Goal: Task Accomplishment & Management: Use online tool/utility

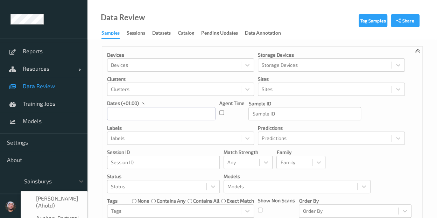
click at [66, 180] on div at bounding box center [47, 181] width 47 height 8
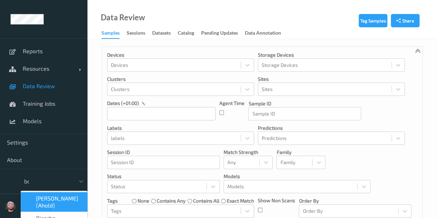
type input "bon"
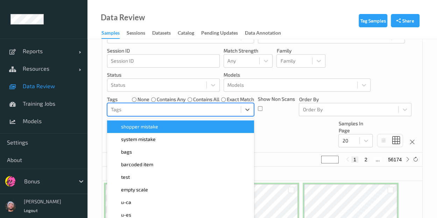
click at [168, 116] on div "option shopper mistake focused, 1 of 33. 33 results available. Use Up and Down …" at bounding box center [180, 109] width 147 height 13
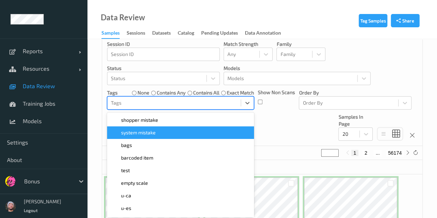
scroll to position [110, 0]
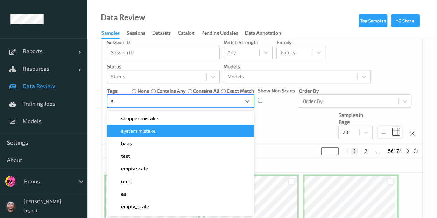
type input "sh"
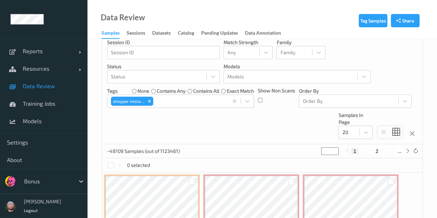
click at [261, 130] on div "Devices Devices Storage Devices Storage Devices Clusters Clusters Sites Sites d…" at bounding box center [262, 41] width 320 height 208
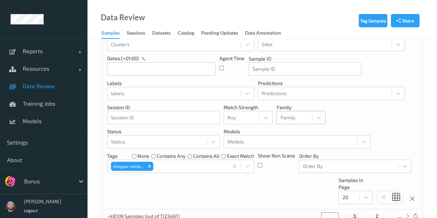
scroll to position [25, 0]
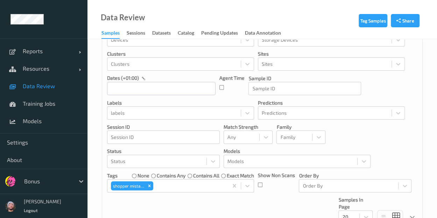
click at [47, 89] on span "Data Review" at bounding box center [52, 86] width 58 height 7
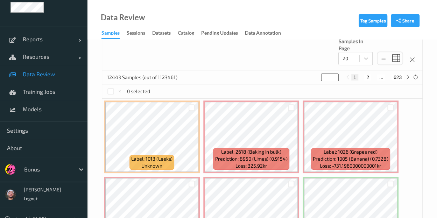
scroll to position [180, 0]
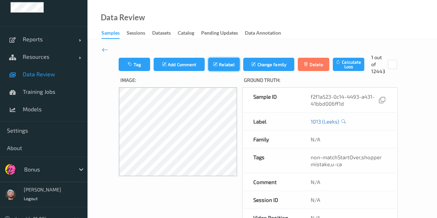
click at [223, 67] on button "Relabel" at bounding box center [223, 64] width 31 height 13
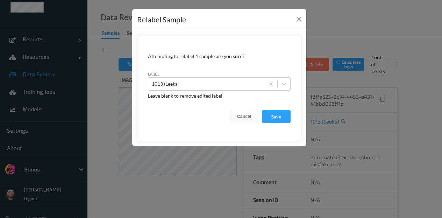
drag, startPoint x: 113, startPoint y: 51, endPoint x: 107, endPoint y: 49, distance: 5.9
click at [107, 49] on div "Relabel Sample Attempting to relabel 1 sample are you sure? label 1013 (Leeks) …" at bounding box center [221, 109] width 442 height 218
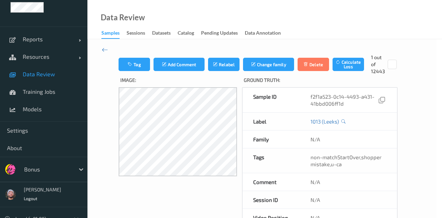
click at [107, 49] on div "Change family Attempting to change family of 1 sample are you sure? Leave blank…" at bounding box center [221, 109] width 442 height 218
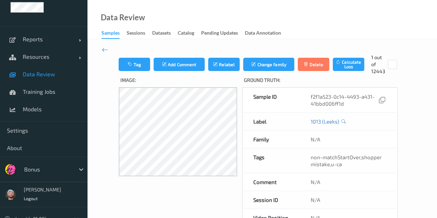
click at [107, 49] on icon at bounding box center [105, 50] width 6 height 8
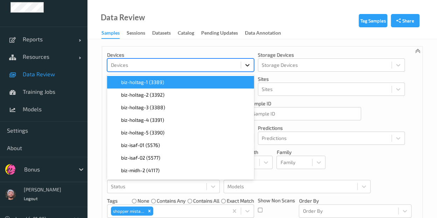
click at [243, 70] on div at bounding box center [247, 65] width 13 height 13
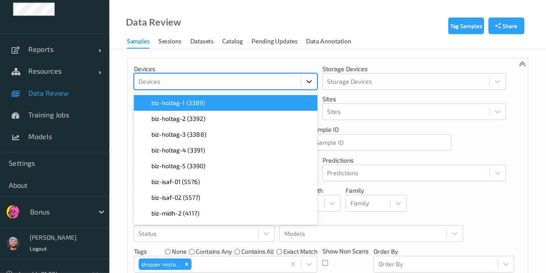
scroll to position [12, 0]
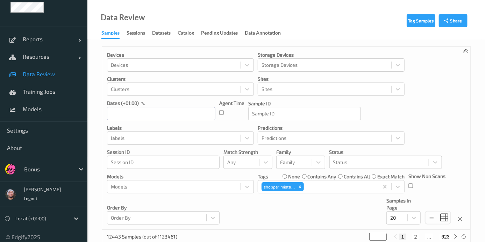
click at [309, 51] on p "Storage Devices" at bounding box center [331, 54] width 147 height 7
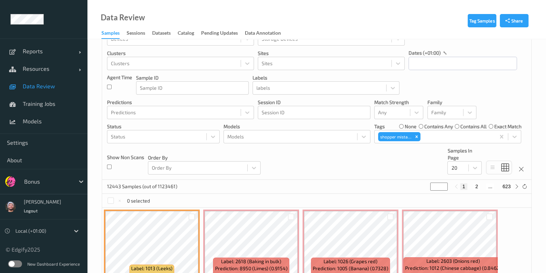
scroll to position [22, 0]
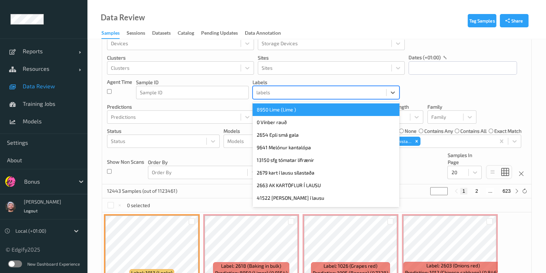
click at [313, 88] on div at bounding box center [320, 92] width 126 height 8
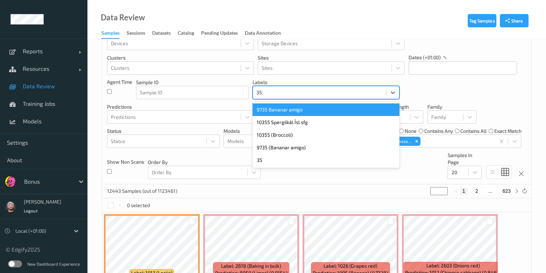
type input "3534"
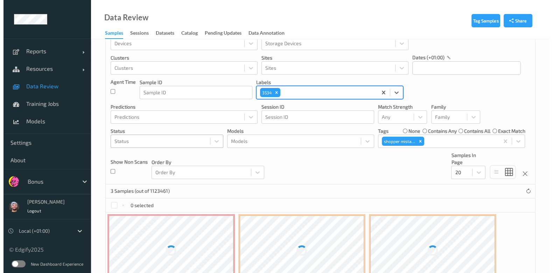
scroll to position [65, 0]
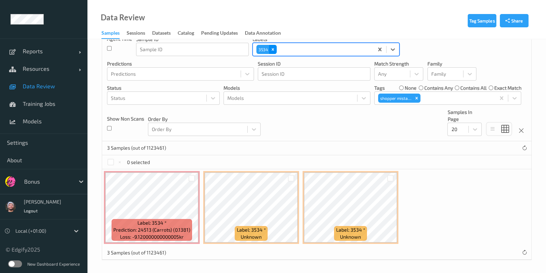
click at [271, 51] on div "Remove 3534" at bounding box center [273, 49] width 8 height 9
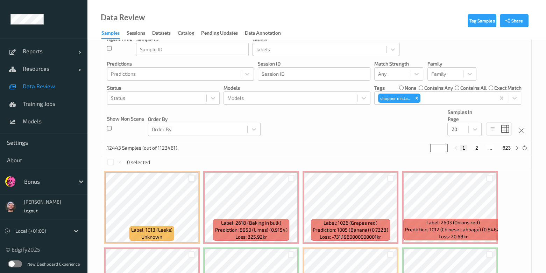
click at [190, 175] on div at bounding box center [192, 178] width 7 height 7
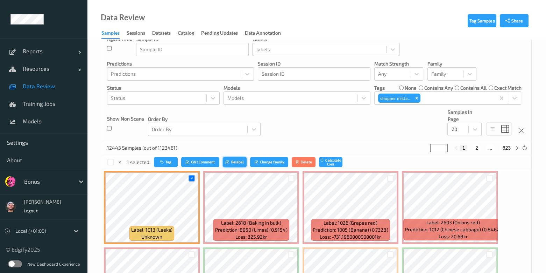
click at [230, 160] on icon "submit" at bounding box center [228, 162] width 5 height 4
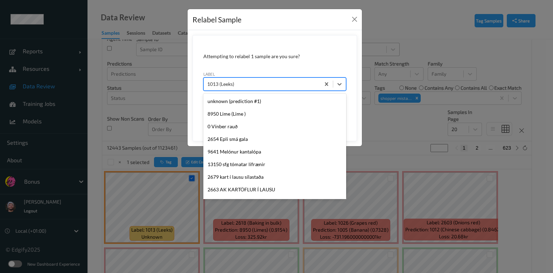
scroll to position [1314, 0]
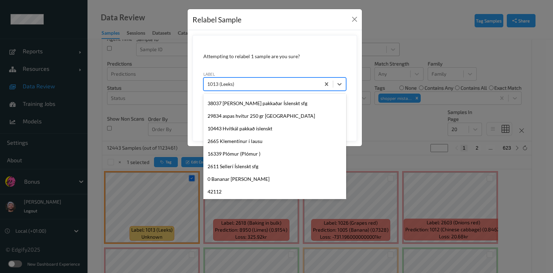
click at [251, 82] on div at bounding box center [262, 84] width 110 height 8
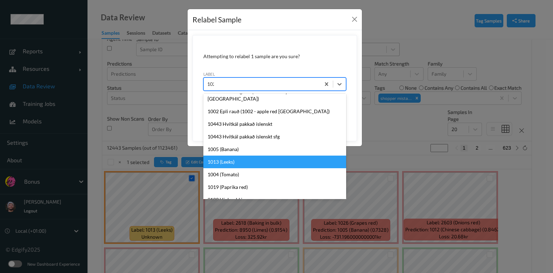
scroll to position [1, 0]
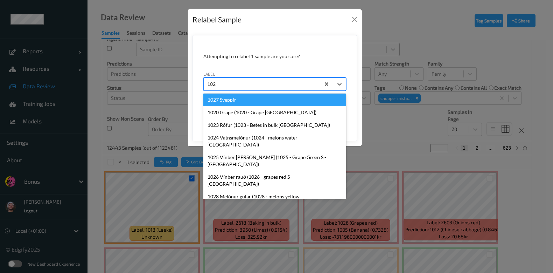
type input "1026"
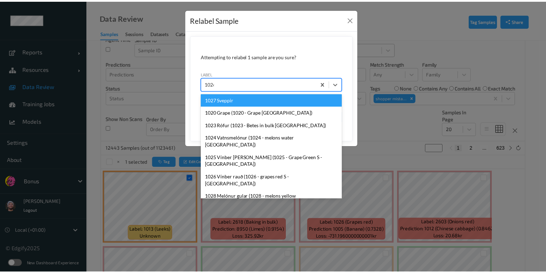
scroll to position [0, 0]
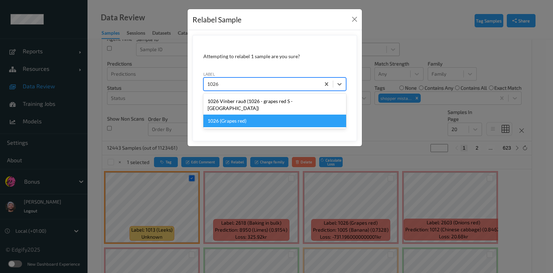
click at [252, 114] on div "1026 (Grapes red)" at bounding box center [274, 120] width 143 height 13
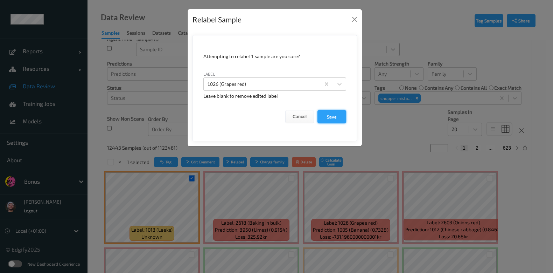
click at [334, 119] on button "Save" at bounding box center [331, 116] width 29 height 13
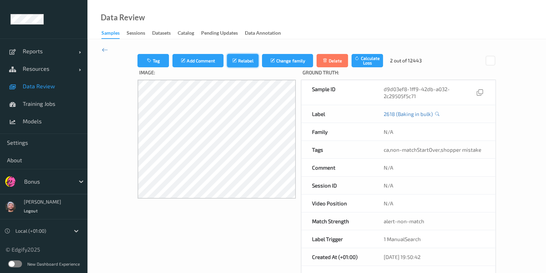
click at [227, 55] on button "Relabel" at bounding box center [242, 60] width 31 height 13
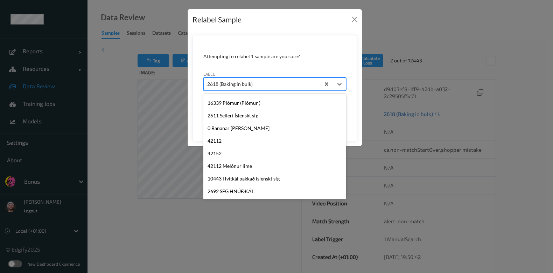
click at [273, 84] on div at bounding box center [262, 84] width 110 height 8
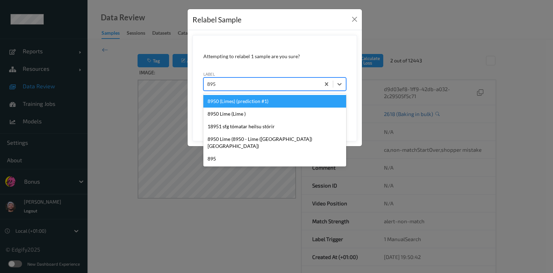
type input "8950"
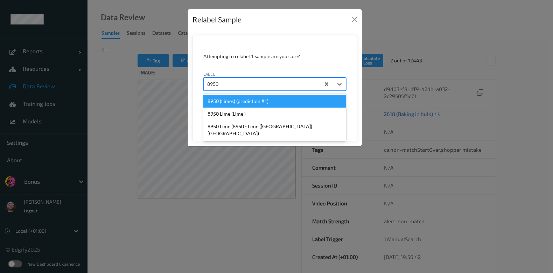
click at [281, 103] on div "8950 (Limes) (prediction #1)" at bounding box center [274, 101] width 143 height 13
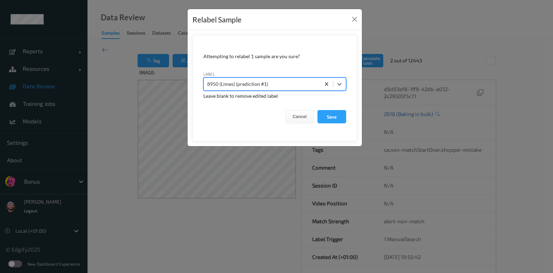
click at [317, 110] on button "Save" at bounding box center [331, 116] width 29 height 13
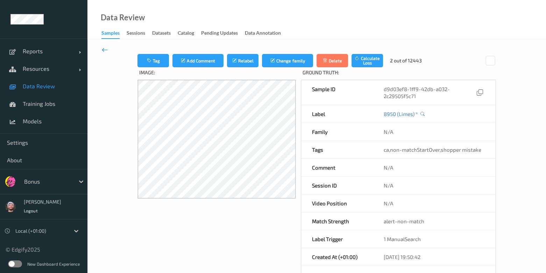
click at [102, 53] on icon at bounding box center [105, 50] width 6 height 8
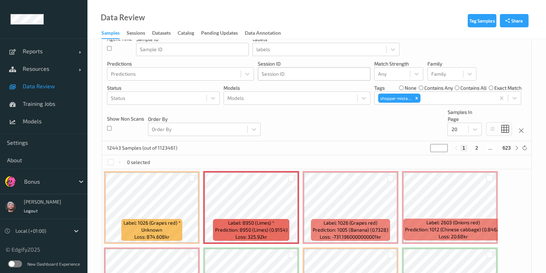
scroll to position [146, 0]
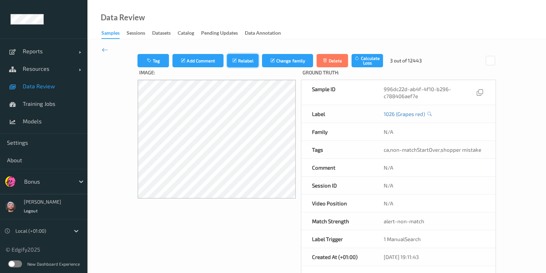
click at [233, 63] on button "Relabel" at bounding box center [242, 60] width 31 height 13
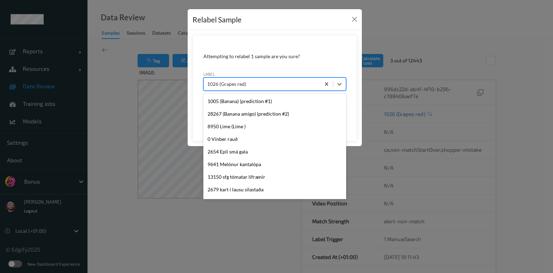
click at [267, 77] on div "1026 (Grapes red)" at bounding box center [274, 83] width 143 height 13
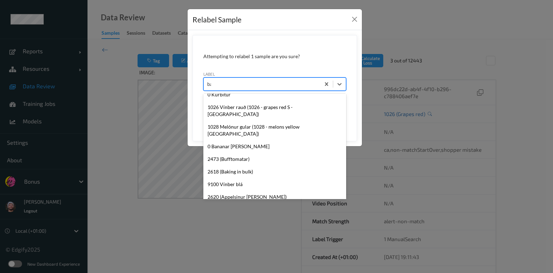
scroll to position [152, 0]
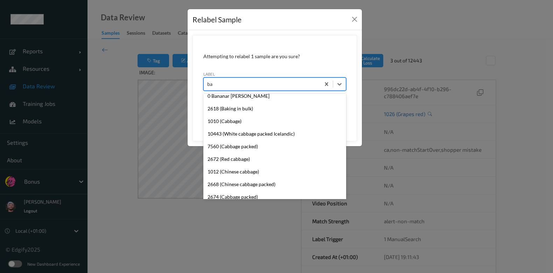
type input "ban"
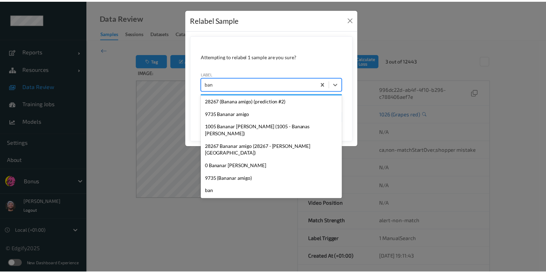
scroll to position [0, 0]
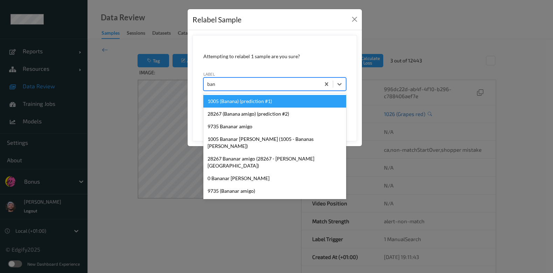
click at [274, 96] on div "1005 (Banana) (prediction #1)" at bounding box center [274, 101] width 143 height 13
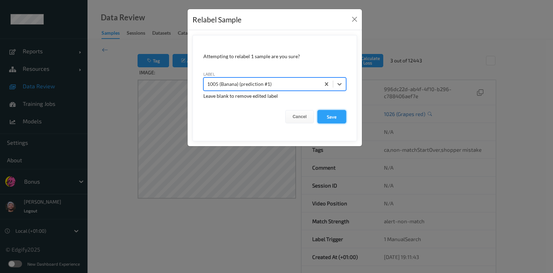
click at [332, 120] on button "Save" at bounding box center [331, 116] width 29 height 13
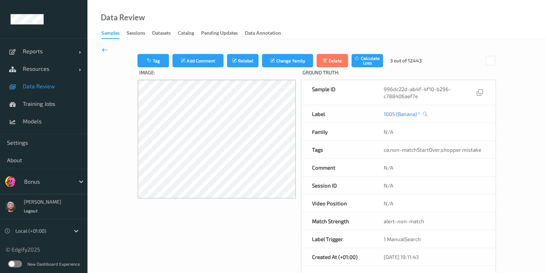
click at [105, 49] on icon at bounding box center [105, 50] width 6 height 8
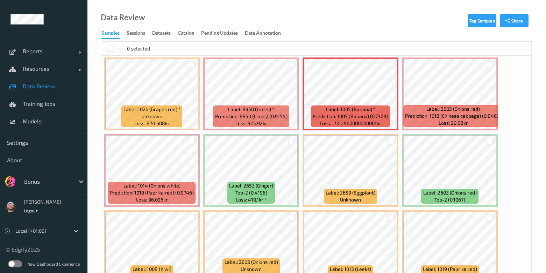
scroll to position [179, 0]
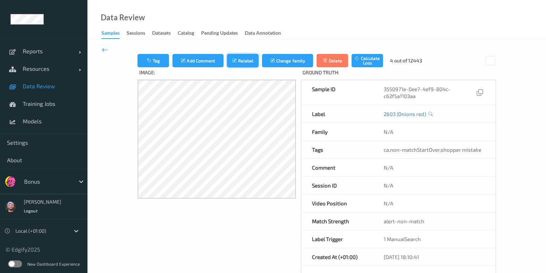
click at [246, 62] on button "Relabel" at bounding box center [242, 60] width 31 height 13
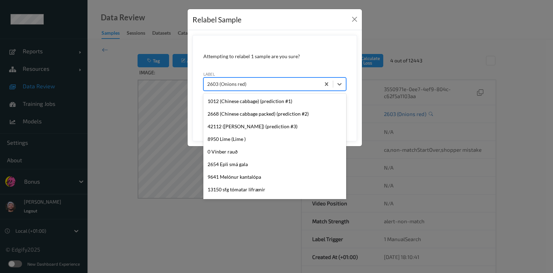
click at [268, 82] on div at bounding box center [262, 84] width 110 height 8
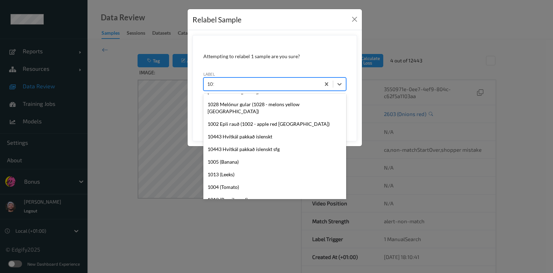
scroll to position [122, 0]
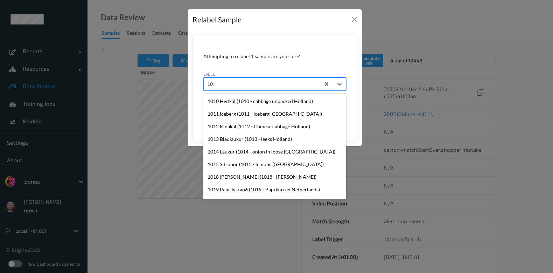
type input "1012"
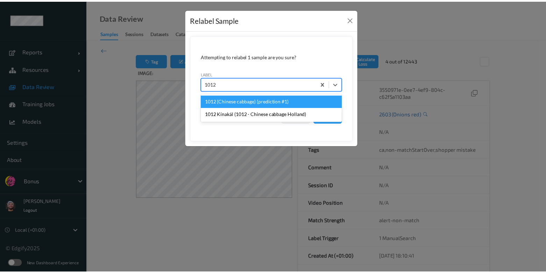
scroll to position [0, 0]
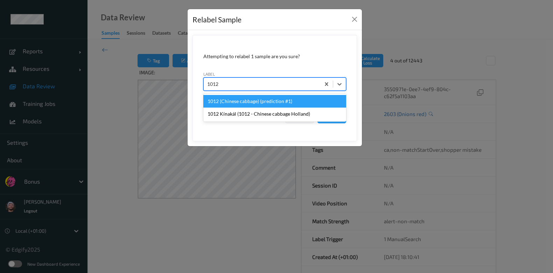
click at [272, 100] on div "1012 (Chinese cabbage) (prediction #1)" at bounding box center [274, 101] width 143 height 13
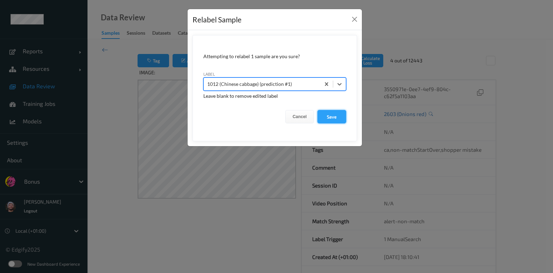
click at [324, 114] on button "Save" at bounding box center [331, 116] width 29 height 13
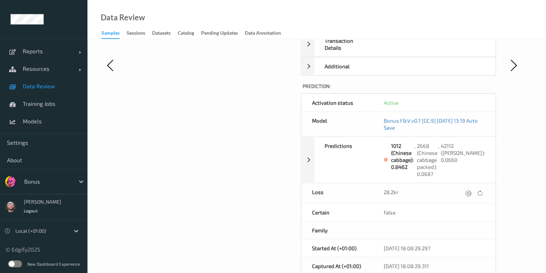
scroll to position [306, 0]
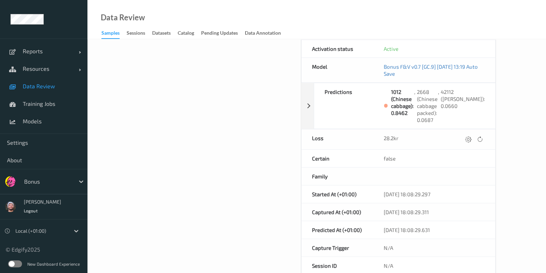
click at [37, 86] on span "Data Review" at bounding box center [52, 86] width 58 height 7
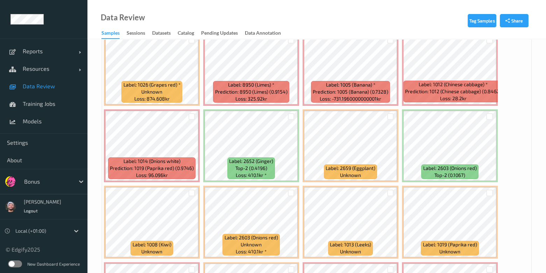
scroll to position [204, 0]
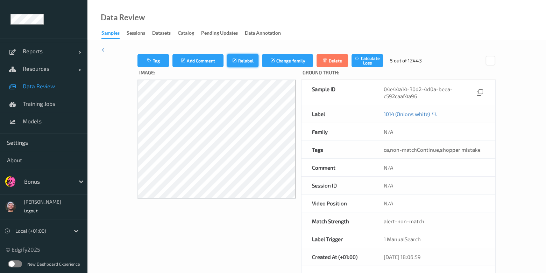
click at [236, 63] on button "Relabel" at bounding box center [242, 60] width 31 height 13
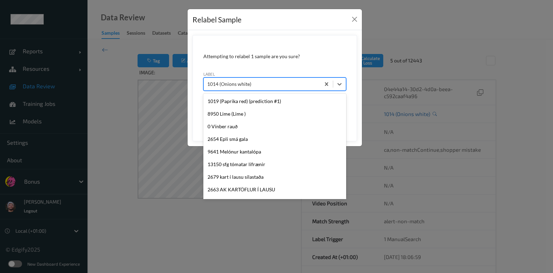
click at [281, 84] on div at bounding box center [262, 84] width 110 height 8
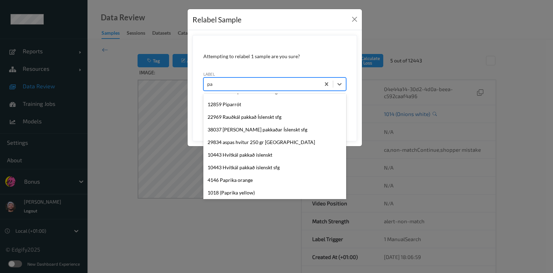
type input "pap"
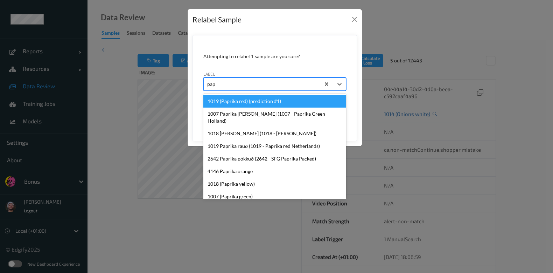
click at [266, 106] on div "1019 (Paprika red) (prediction #1)" at bounding box center [274, 101] width 143 height 13
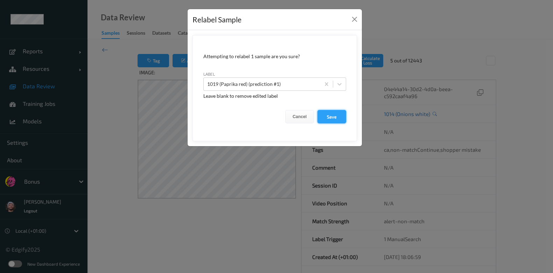
click at [322, 111] on button "Save" at bounding box center [331, 116] width 29 height 13
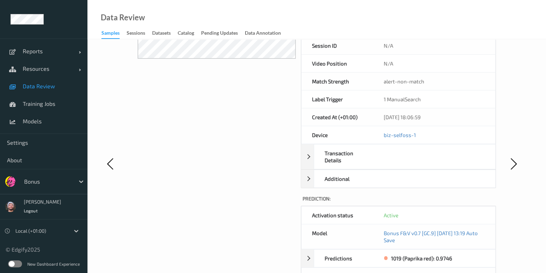
scroll to position [206, 0]
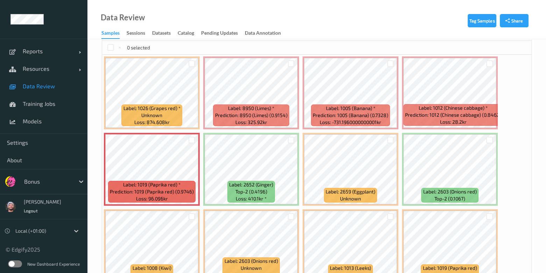
scroll to position [181, 0]
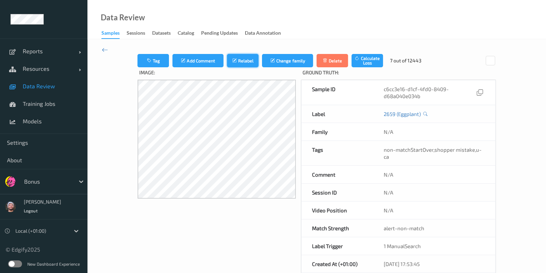
click at [251, 61] on button "Relabel" at bounding box center [242, 60] width 31 height 13
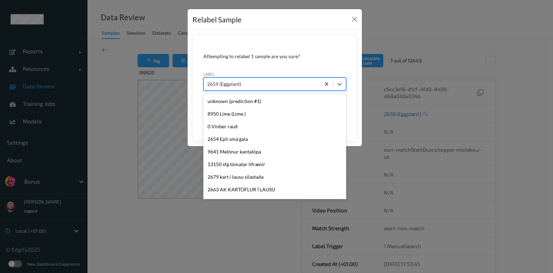
click at [271, 80] on div at bounding box center [262, 84] width 110 height 8
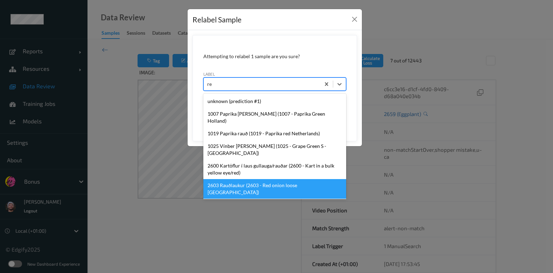
type input "r"
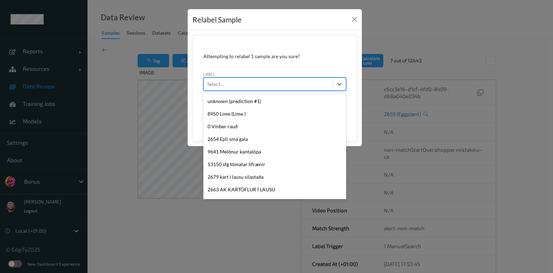
type input "3"
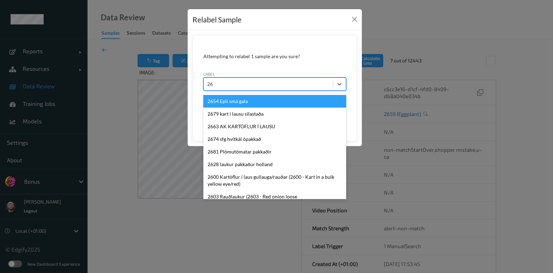
type input "260"
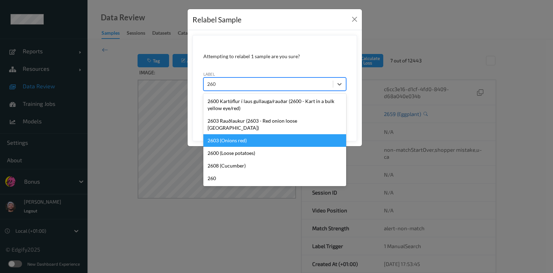
click at [251, 134] on div "2603 (Onions red)" at bounding box center [274, 140] width 143 height 13
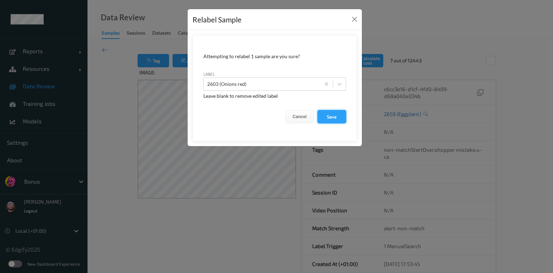
click at [336, 113] on button "Save" at bounding box center [331, 116] width 29 height 13
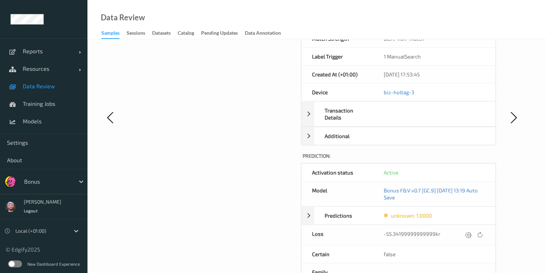
scroll to position [214, 0]
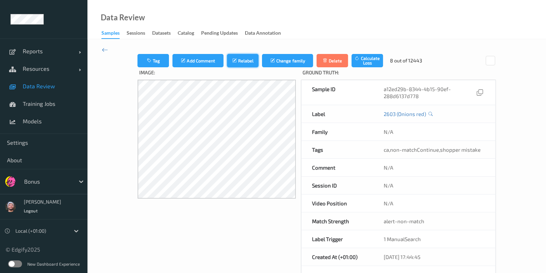
drag, startPoint x: 242, startPoint y: 69, endPoint x: 234, endPoint y: 57, distance: 14.7
click at [234, 58] on icon "submit" at bounding box center [235, 60] width 6 height 5
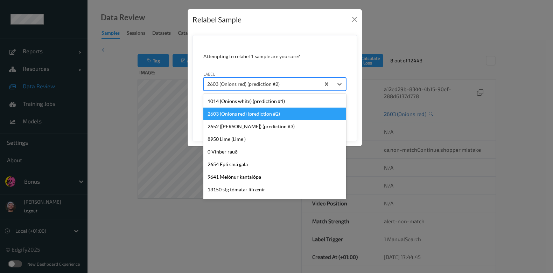
click at [266, 85] on div at bounding box center [262, 84] width 110 height 8
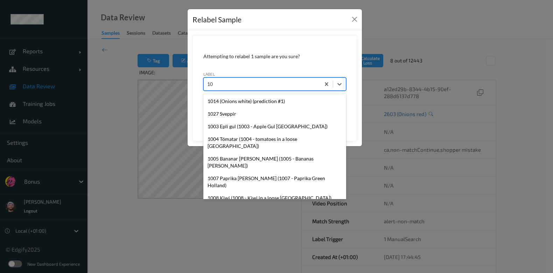
type input "1"
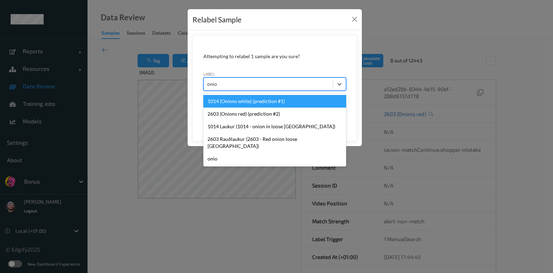
type input "onion"
click at [273, 104] on div "1014 (Onions white) (prediction #1)" at bounding box center [274, 101] width 143 height 13
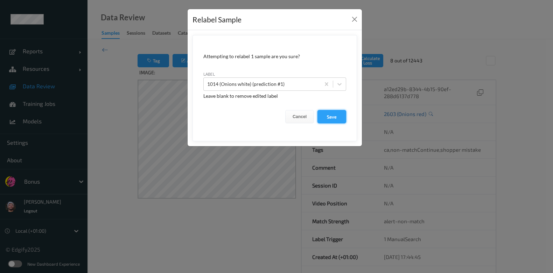
click at [338, 114] on button "Save" at bounding box center [331, 116] width 29 height 13
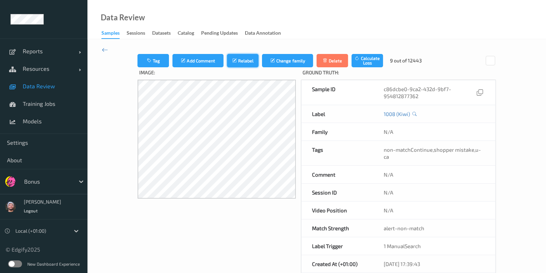
click at [245, 64] on button "Relabel" at bounding box center [242, 60] width 31 height 13
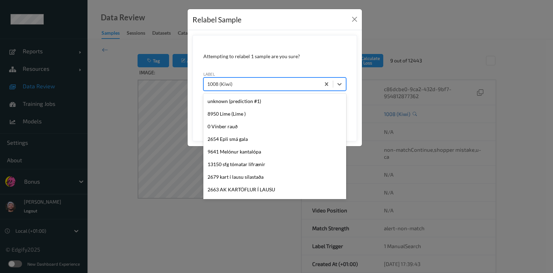
scroll to position [1566, 0]
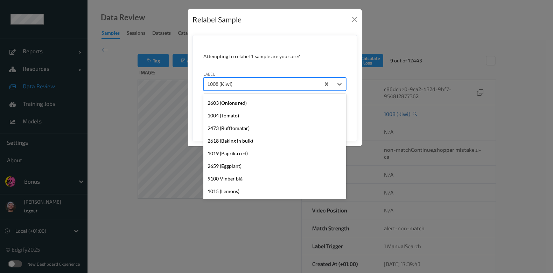
click at [284, 88] on div "1008 (Kiwi)" at bounding box center [262, 83] width 117 height 11
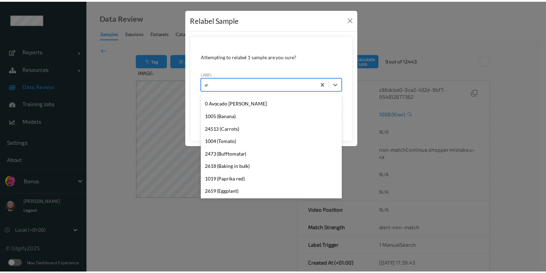
scroll to position [0, 0]
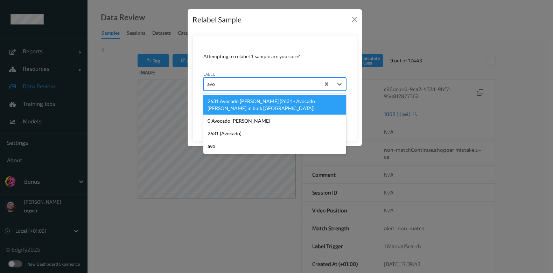
type input "avoc"
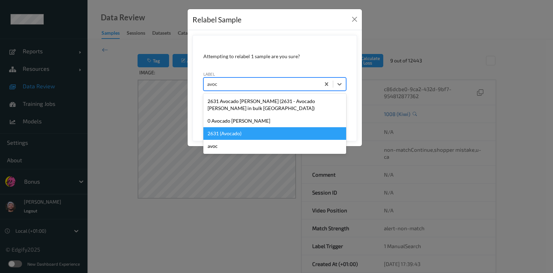
click at [262, 127] on div "2631 (Avocado)" at bounding box center [274, 133] width 143 height 13
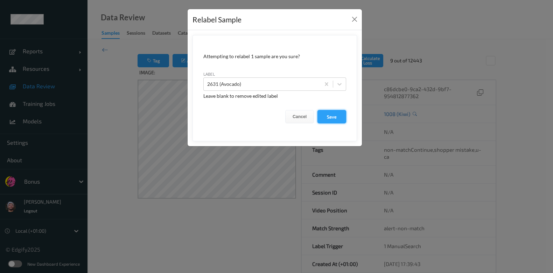
click at [324, 121] on button "Save" at bounding box center [331, 116] width 29 height 13
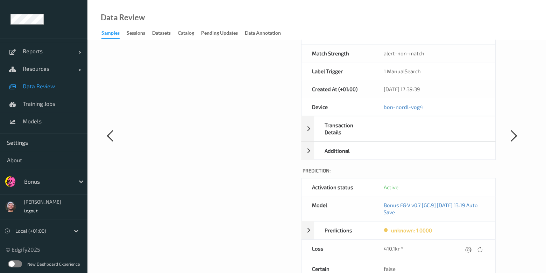
scroll to position [175, 0]
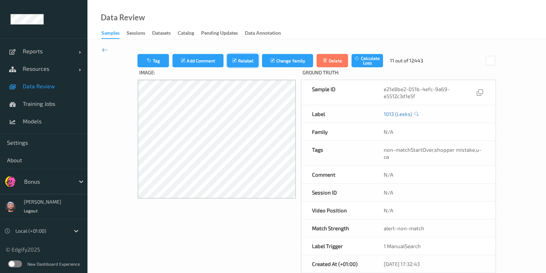
click at [233, 60] on icon "submit" at bounding box center [235, 60] width 6 height 5
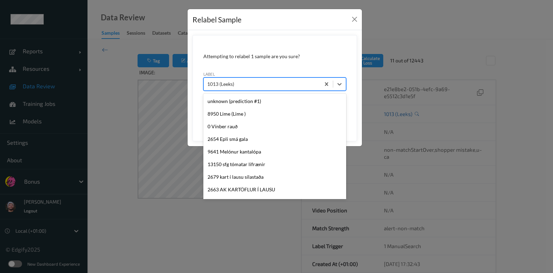
click at [270, 80] on div at bounding box center [262, 84] width 110 height 8
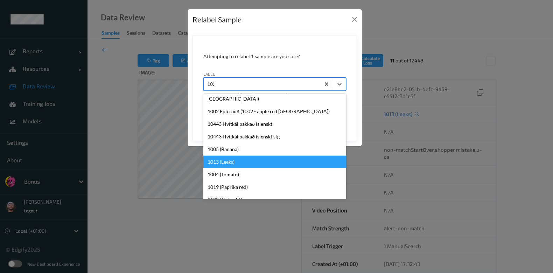
scroll to position [1, 0]
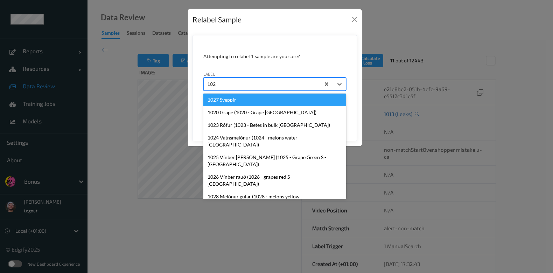
type input "1026"
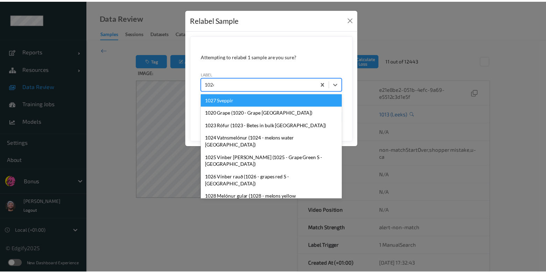
scroll to position [0, 0]
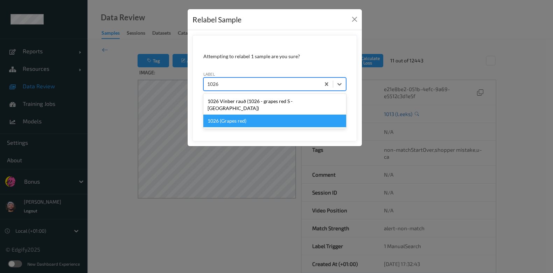
click at [282, 114] on div "1026 (Grapes red)" at bounding box center [274, 120] width 143 height 13
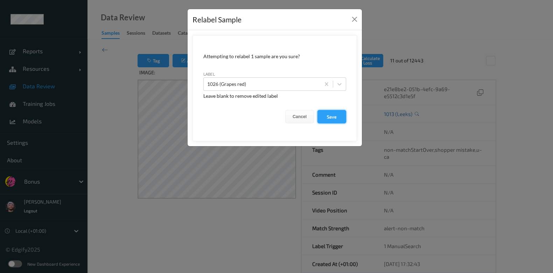
click at [344, 111] on button "Save" at bounding box center [331, 116] width 29 height 13
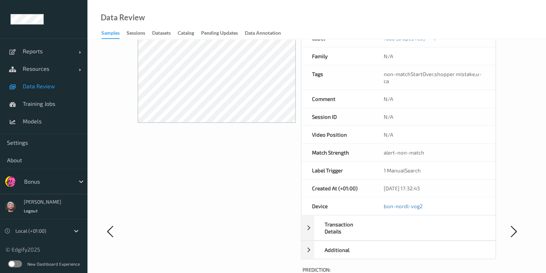
scroll to position [68, 0]
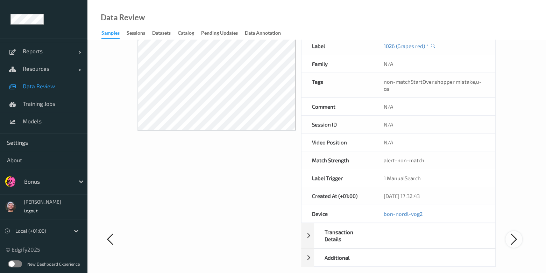
click at [442, 218] on icon at bounding box center [514, 239] width 14 height 14
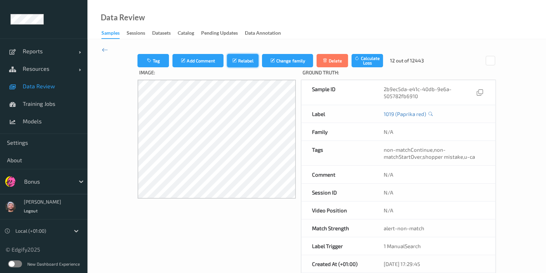
click at [237, 64] on button "Relabel" at bounding box center [242, 60] width 31 height 13
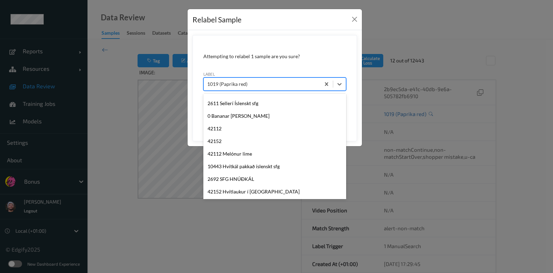
click at [237, 81] on div at bounding box center [262, 84] width 110 height 8
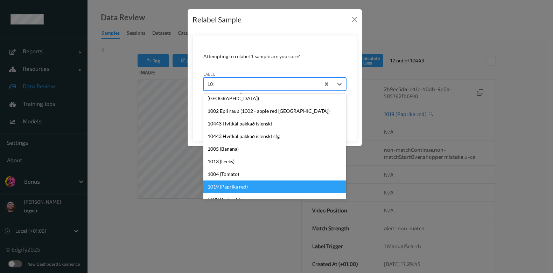
scroll to position [122, 0]
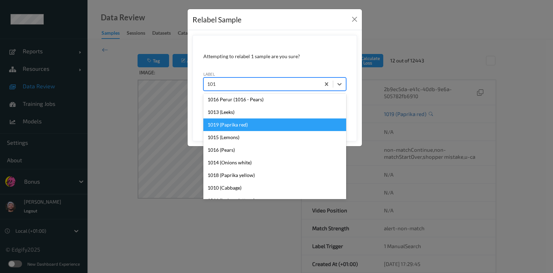
type input "1015"
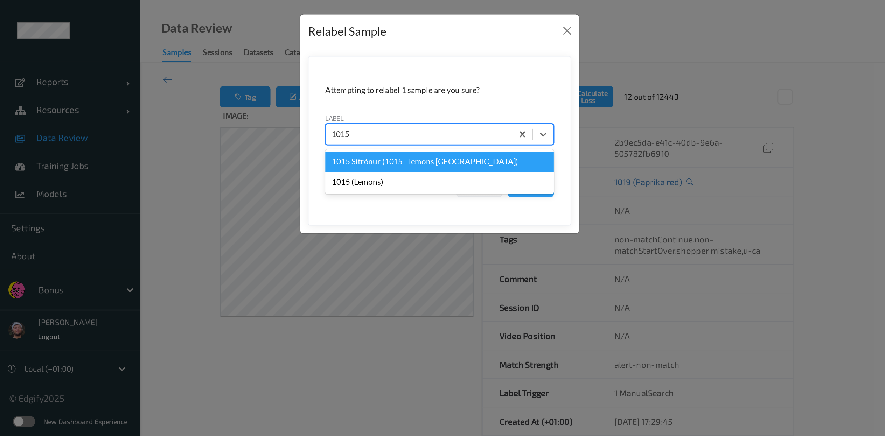
scroll to position [0, 0]
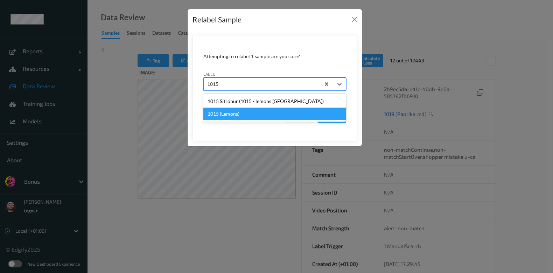
click at [251, 115] on div "1015 (Lemons)" at bounding box center [274, 113] width 143 height 13
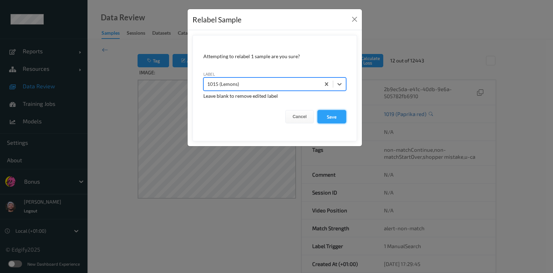
click at [333, 115] on button "Save" at bounding box center [331, 116] width 29 height 13
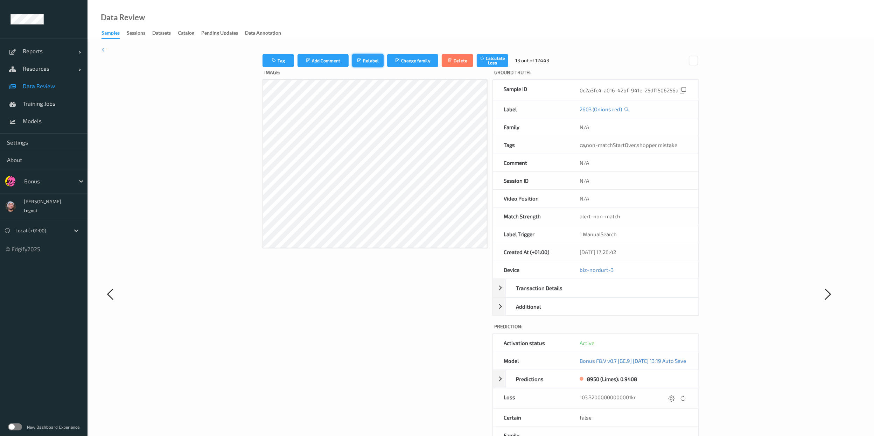
click at [366, 57] on button "Relabel" at bounding box center [367, 60] width 31 height 13
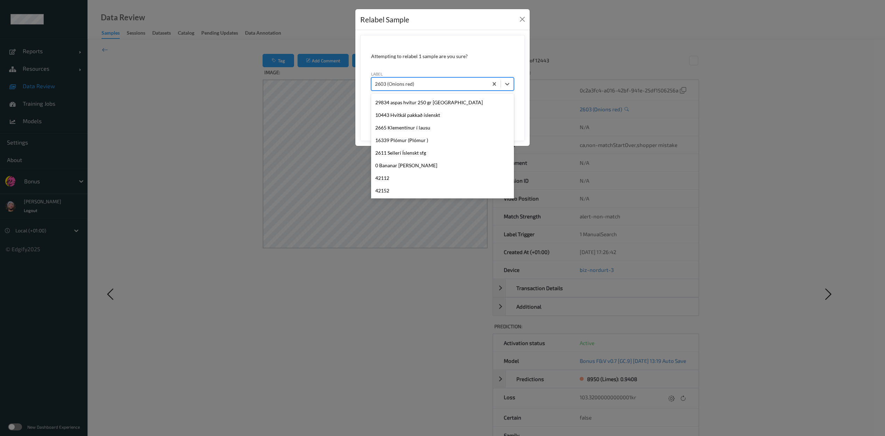
click at [408, 91] on div "2603 (Onions red)" at bounding box center [442, 83] width 143 height 13
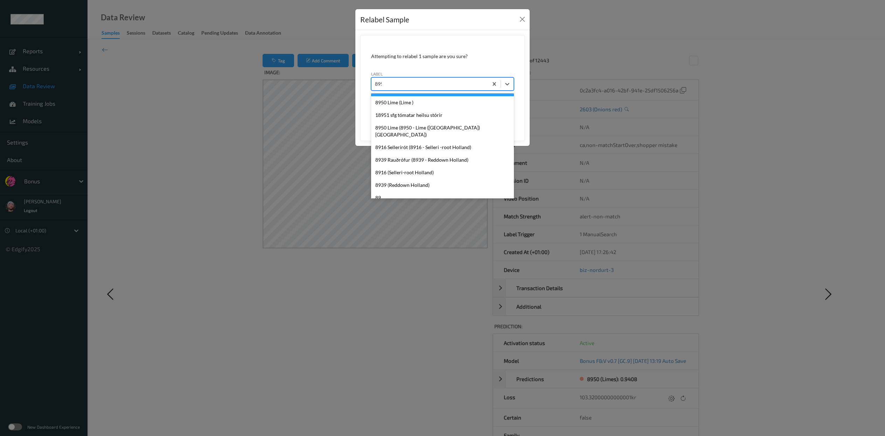
type input "8950"
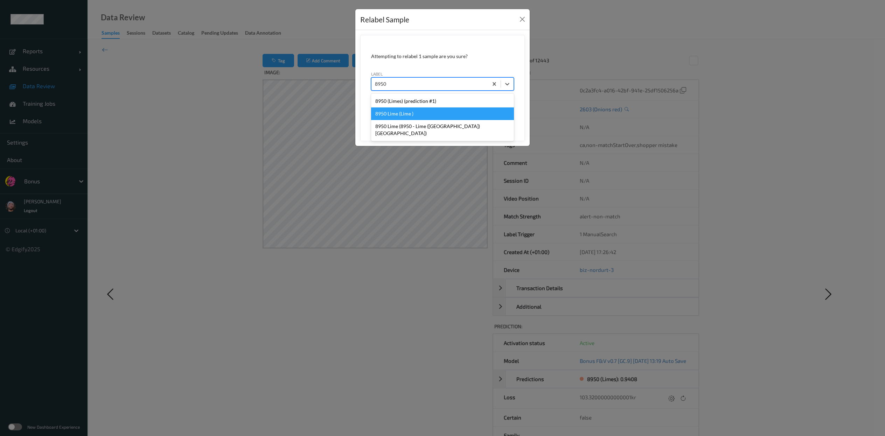
click at [435, 117] on div "8950 Lime (Lime )" at bounding box center [442, 113] width 143 height 13
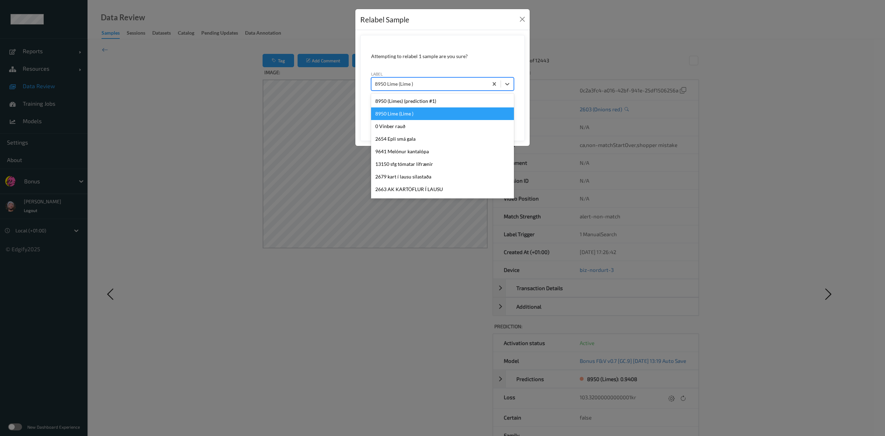
click at [442, 80] on div at bounding box center [430, 84] width 110 height 8
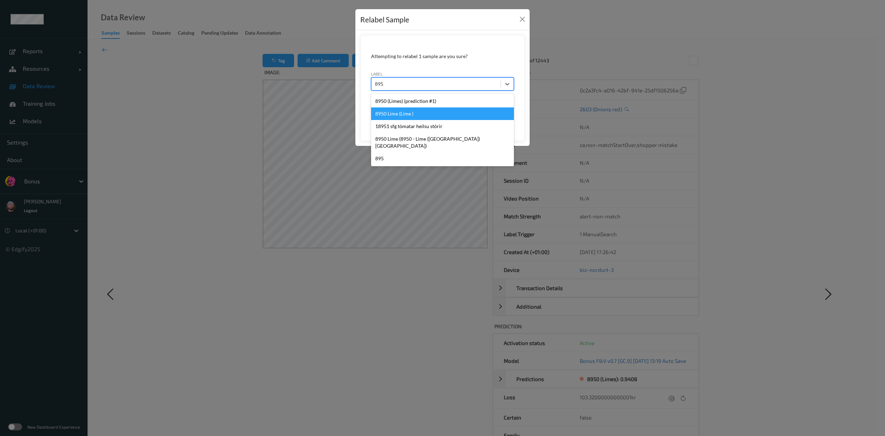
type input "8950"
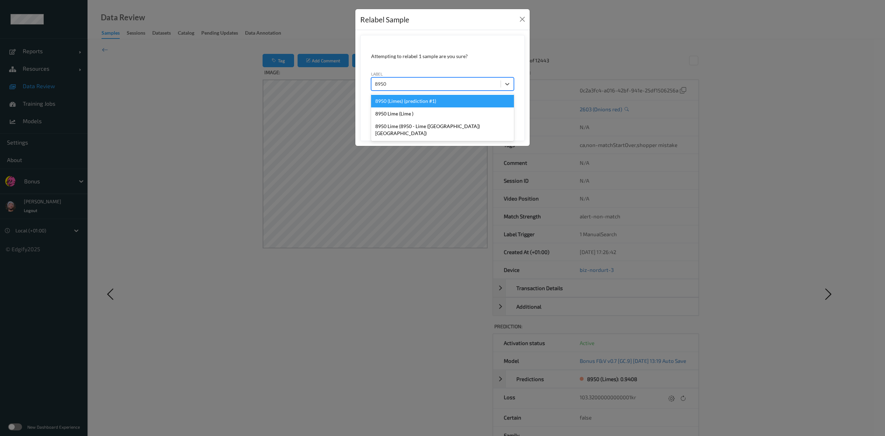
click at [442, 102] on div "8950 (Limes) (prediction #1)" at bounding box center [442, 101] width 143 height 13
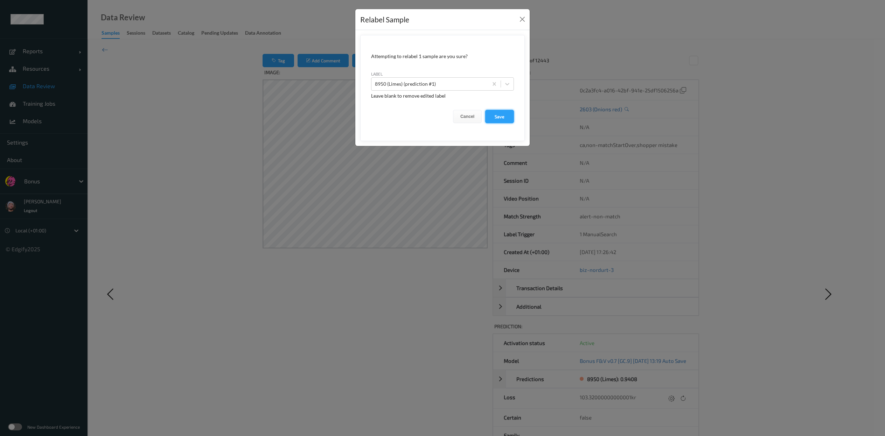
click at [442, 113] on button "Save" at bounding box center [499, 116] width 29 height 13
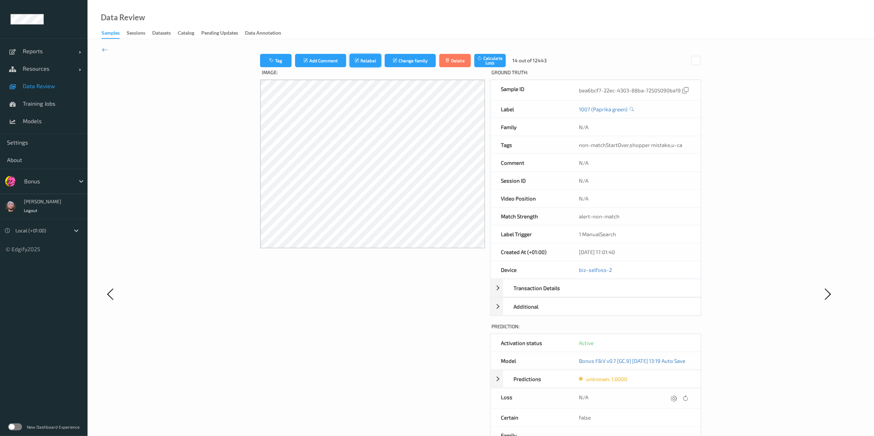
click at [350, 61] on button "Relabel" at bounding box center [365, 60] width 31 height 13
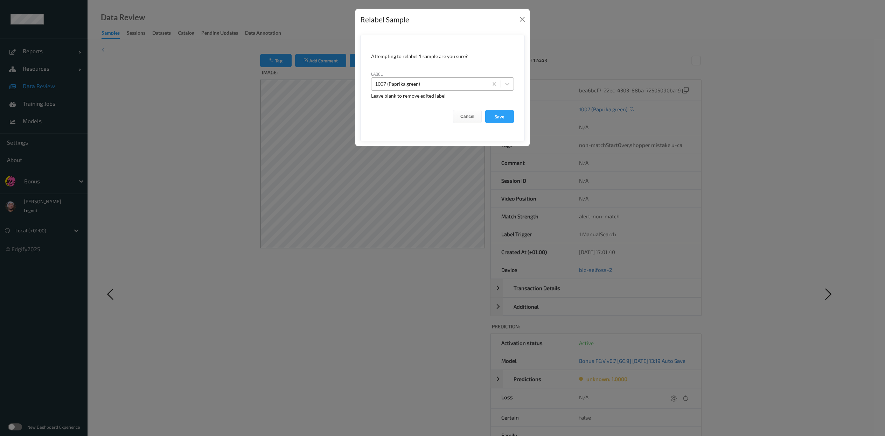
click at [394, 85] on div at bounding box center [430, 84] width 110 height 8
type input "410.1"
click at [442, 110] on button "Save" at bounding box center [499, 116] width 29 height 13
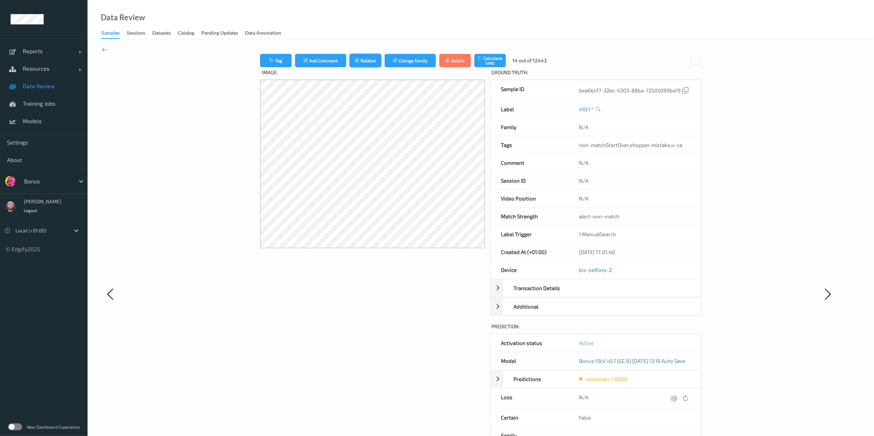
click at [356, 60] on button "Relabel" at bounding box center [365, 60] width 31 height 13
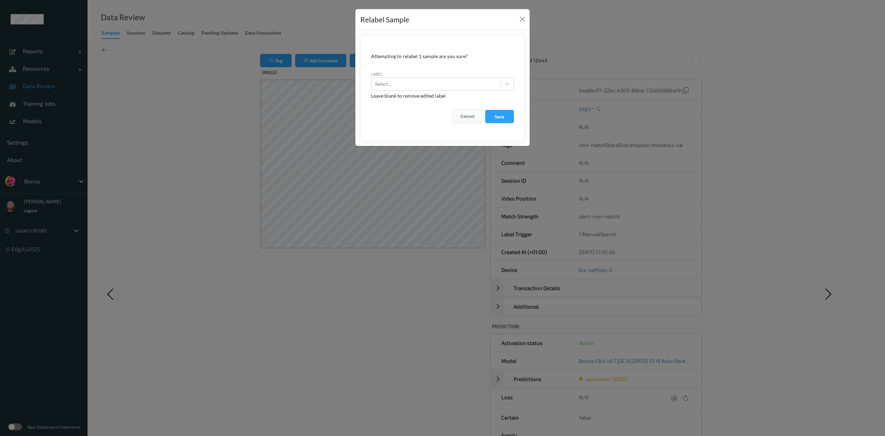
drag, startPoint x: 448, startPoint y: 117, endPoint x: 461, endPoint y: 117, distance: 12.9
click at [442, 117] on div "Cancel Save" at bounding box center [442, 116] width 143 height 13
click at [442, 117] on button "Cancel" at bounding box center [467, 116] width 29 height 13
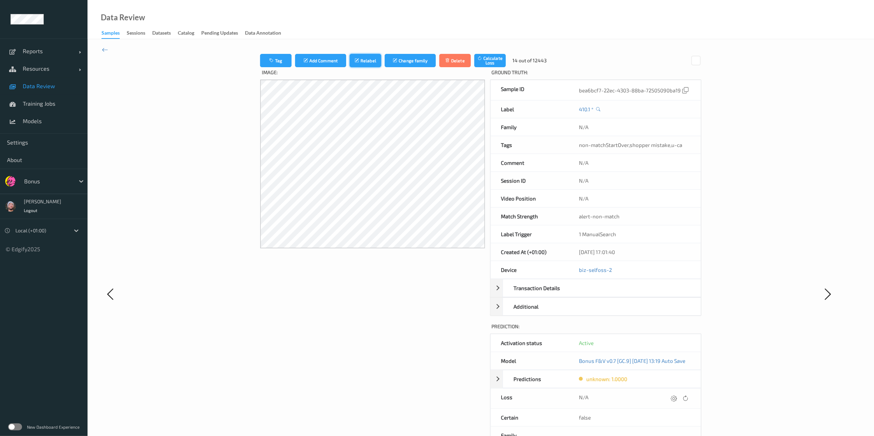
click at [358, 59] on button "Relabel" at bounding box center [365, 60] width 31 height 13
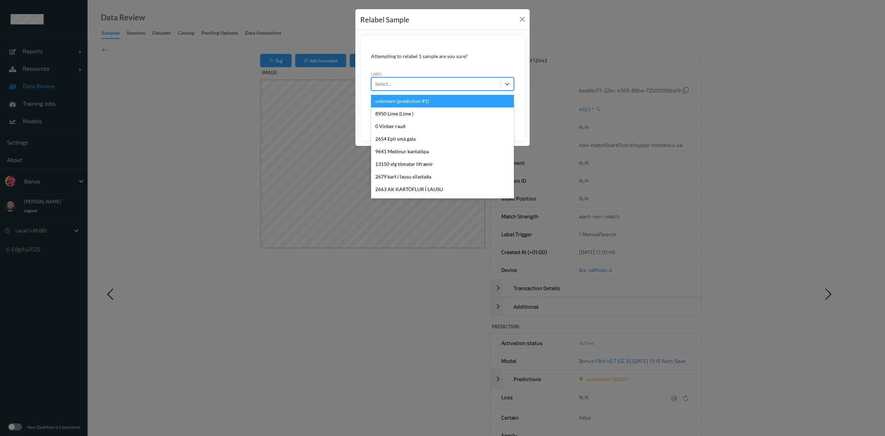
click at [406, 82] on div at bounding box center [436, 84] width 122 height 8
type input "1017"
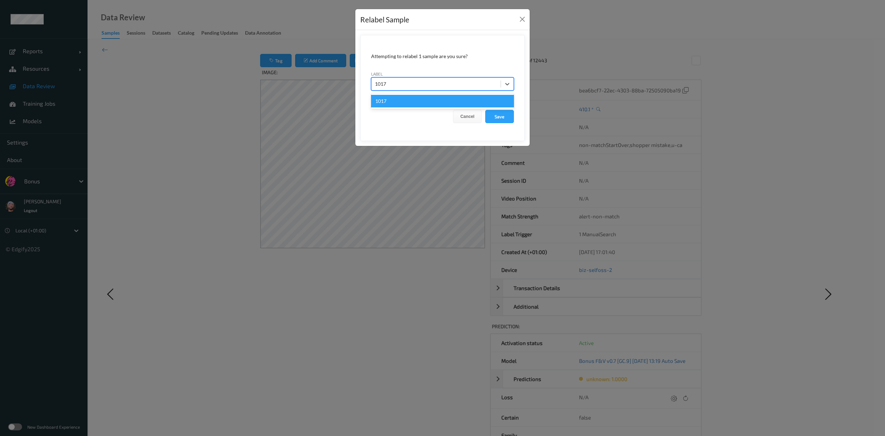
click at [433, 100] on div "1017" at bounding box center [442, 101] width 143 height 13
click at [442, 119] on button "Save" at bounding box center [499, 116] width 29 height 13
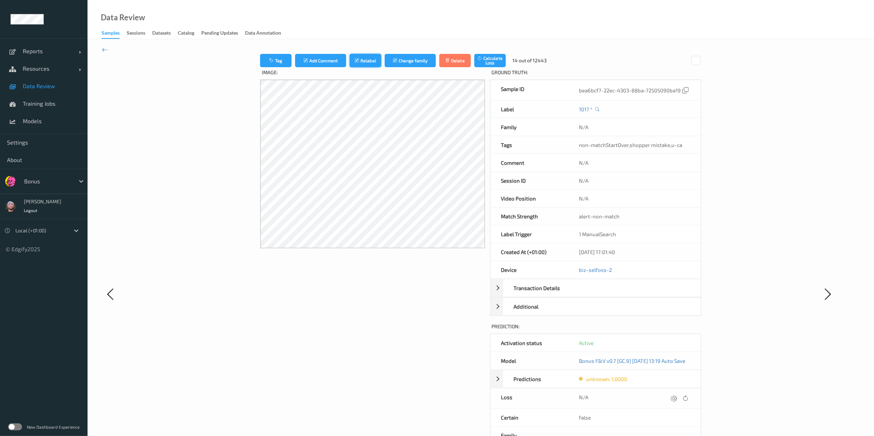
click at [350, 54] on button "Relabel" at bounding box center [365, 60] width 31 height 13
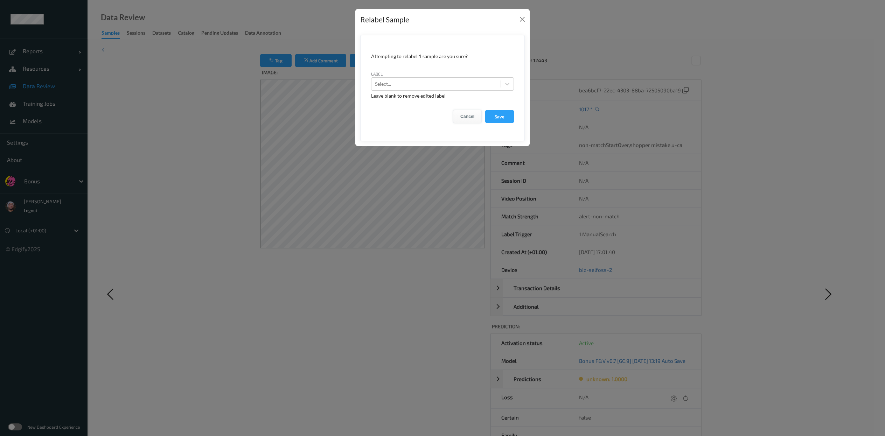
click at [442, 114] on button "Cancel" at bounding box center [467, 116] width 29 height 13
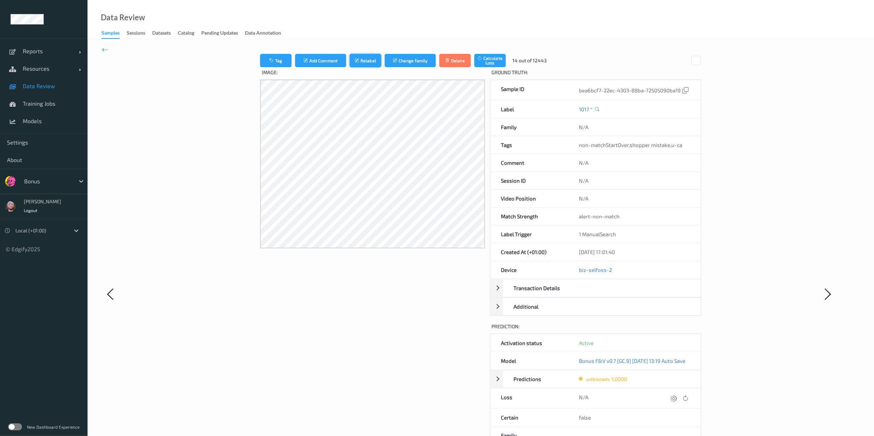
click at [350, 65] on button "Relabel" at bounding box center [365, 60] width 31 height 13
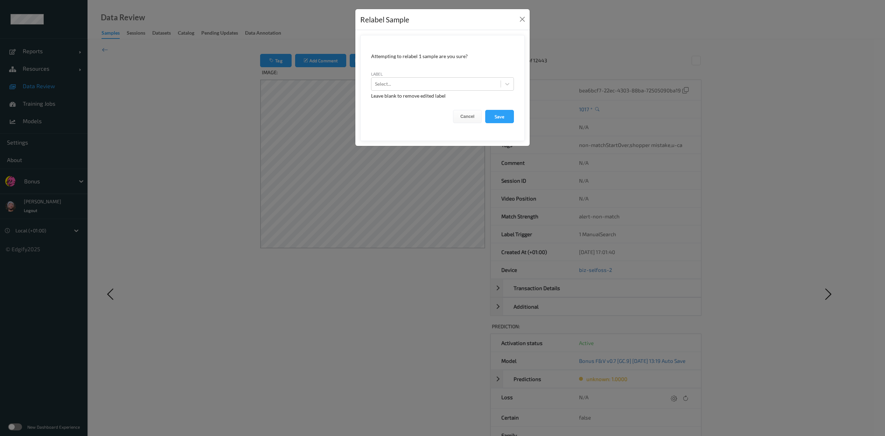
click at [400, 76] on div "label Select..." at bounding box center [442, 80] width 143 height 20
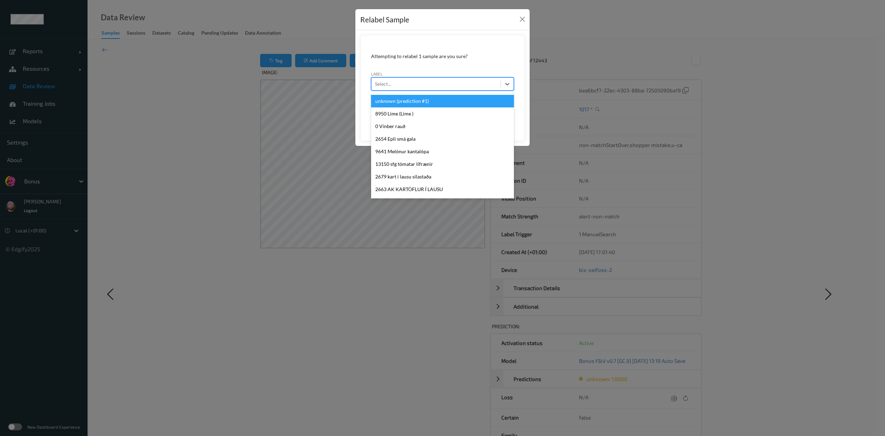
click at [415, 84] on div at bounding box center [436, 84] width 122 height 8
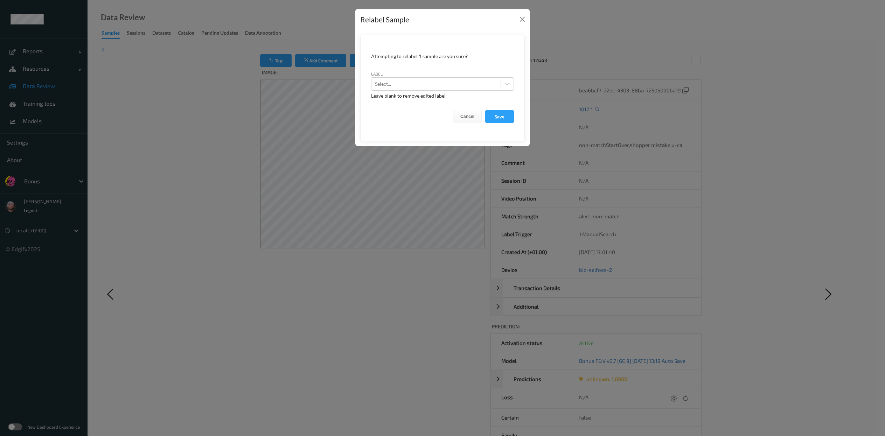
click at [442, 218] on div "Relabel Sample Attempting to relabel 1 sample are you sure? label Select... Lea…" at bounding box center [442, 218] width 885 height 436
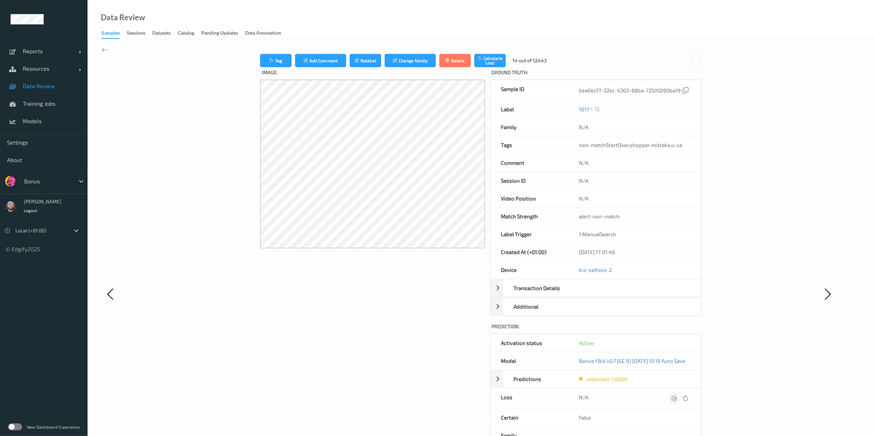
click at [442, 218] on icon at bounding box center [674, 398] width 6 height 6
type input "410.1"
click at [442, 218] on button "submit" at bounding box center [665, 400] width 9 height 9
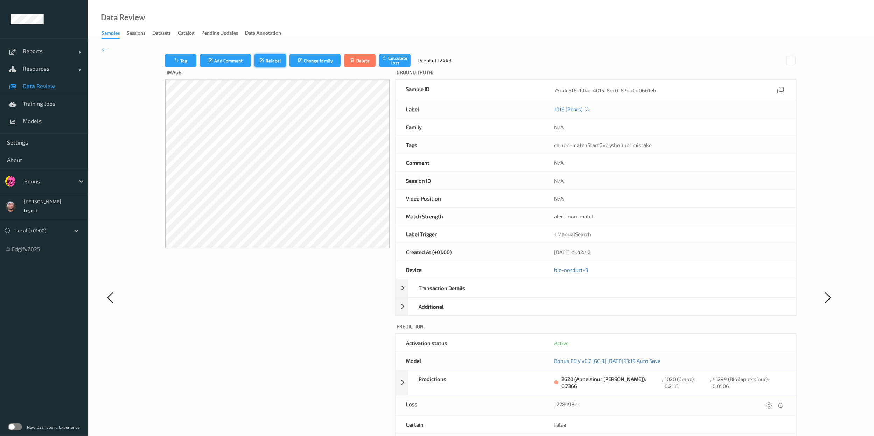
click at [283, 54] on button "Relabel" at bounding box center [269, 60] width 31 height 13
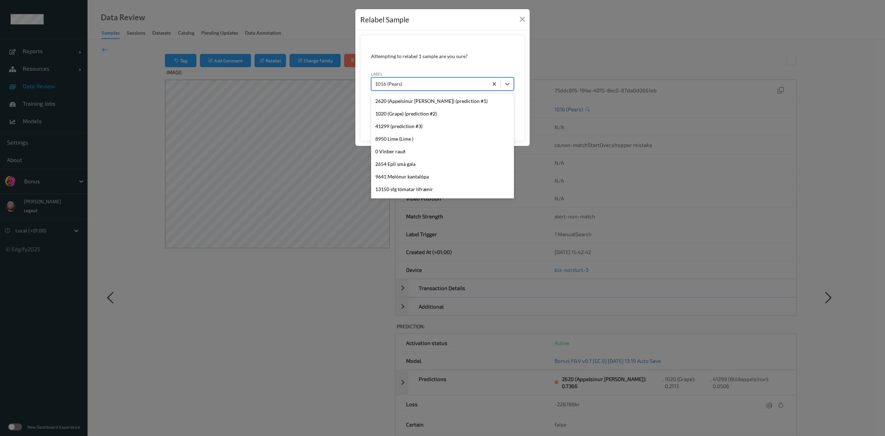
click at [407, 89] on div "1016 (Pears)" at bounding box center [429, 83] width 117 height 11
type input "2620"
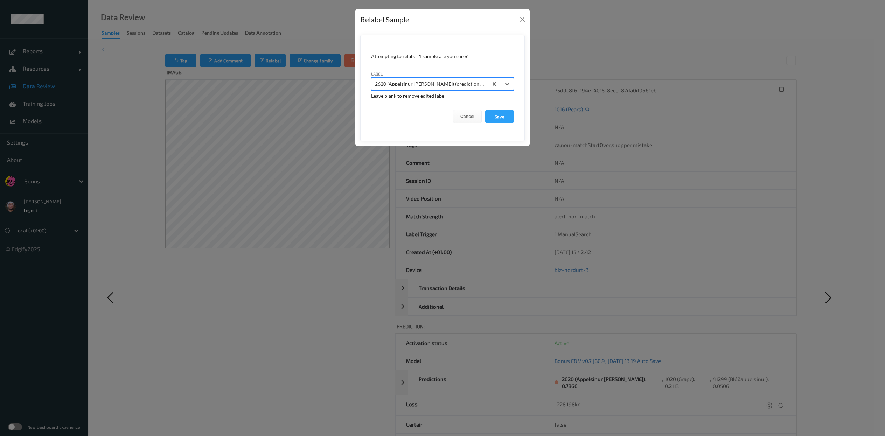
click at [442, 110] on button "Save" at bounding box center [499, 116] width 29 height 13
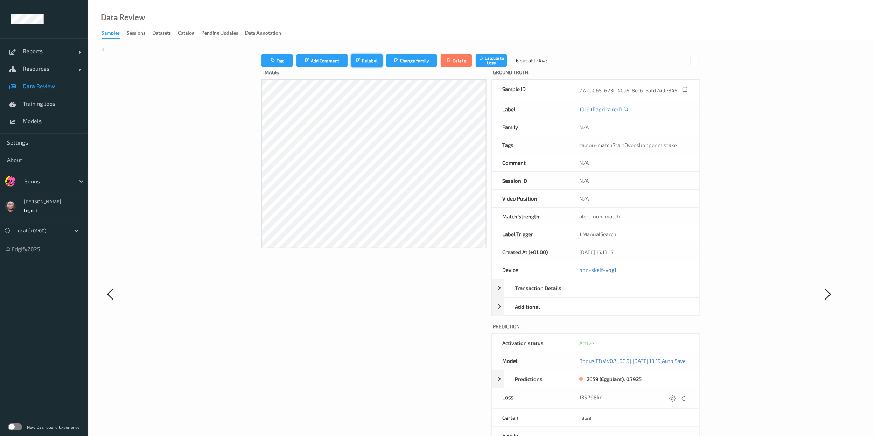
click at [353, 56] on button "Relabel" at bounding box center [366, 60] width 31 height 13
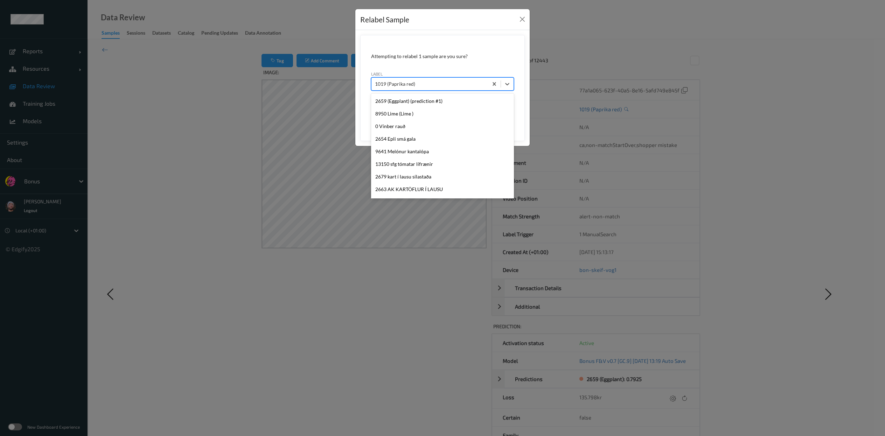
click at [405, 83] on div at bounding box center [430, 84] width 110 height 8
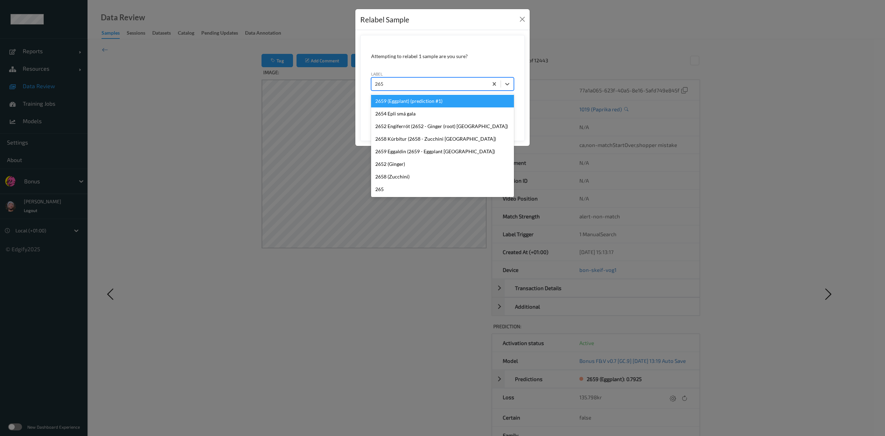
type input "2659"
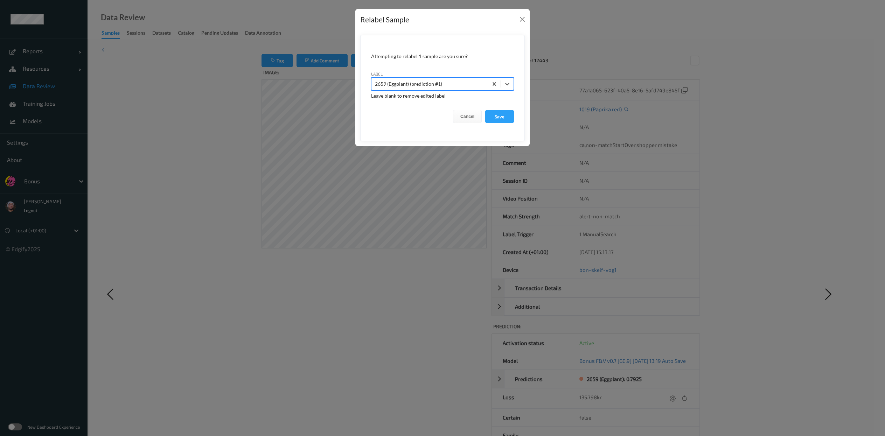
click at [442, 110] on button "Save" at bounding box center [499, 116] width 29 height 13
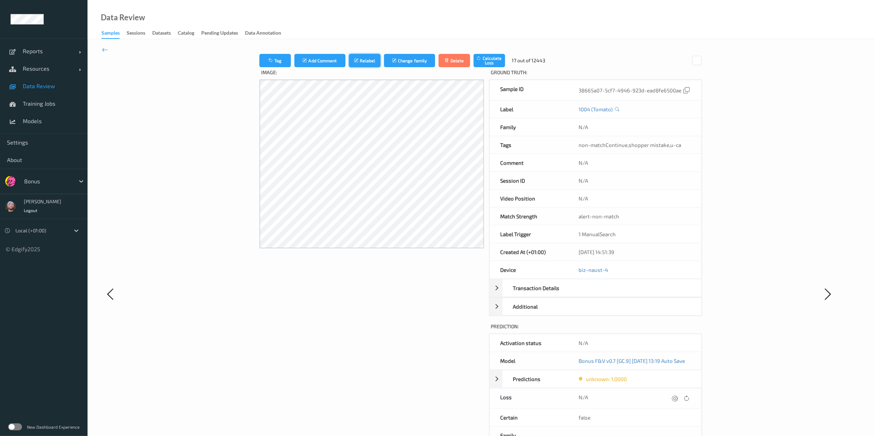
click at [363, 62] on button "Relabel" at bounding box center [364, 60] width 31 height 13
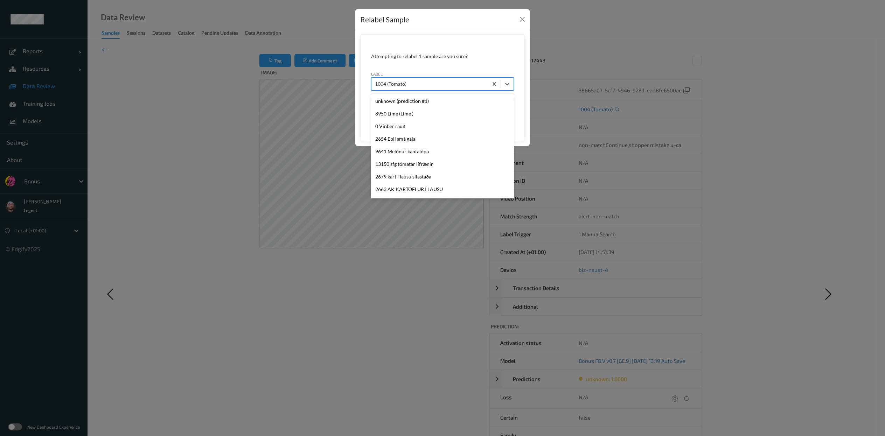
scroll to position [1340, 0]
click at [422, 79] on div "1004 (Tomato)" at bounding box center [429, 83] width 117 height 11
type input "1014"
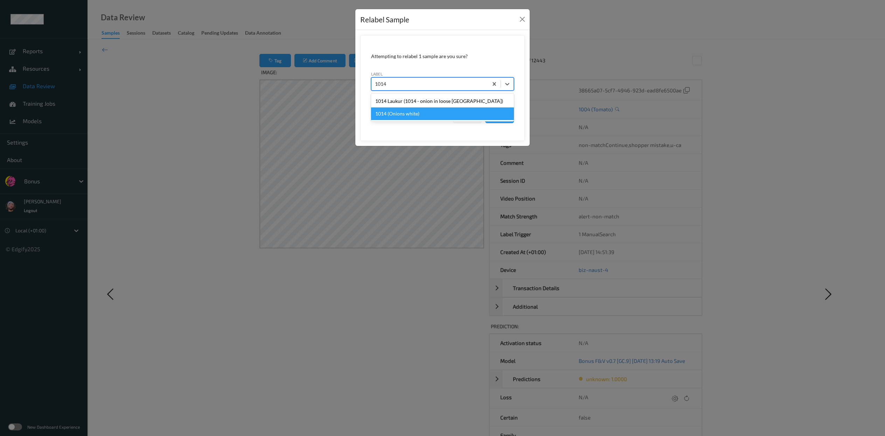
click at [442, 116] on div "1014 (Onions white)" at bounding box center [442, 113] width 143 height 13
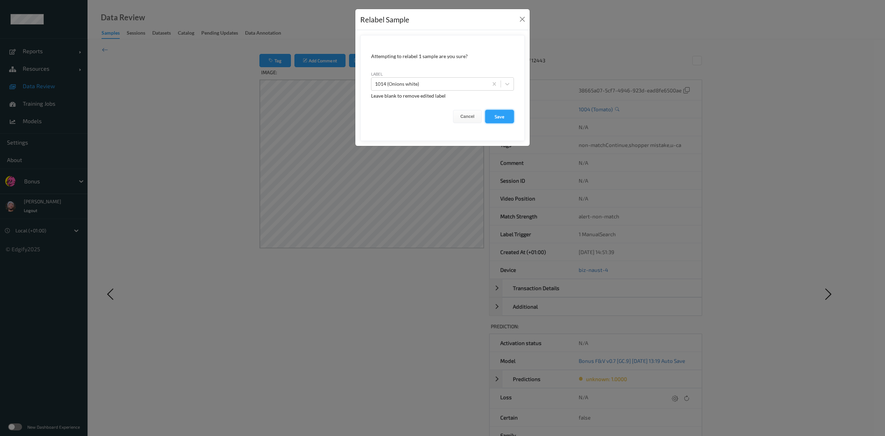
click at [442, 115] on button "Save" at bounding box center [499, 116] width 29 height 13
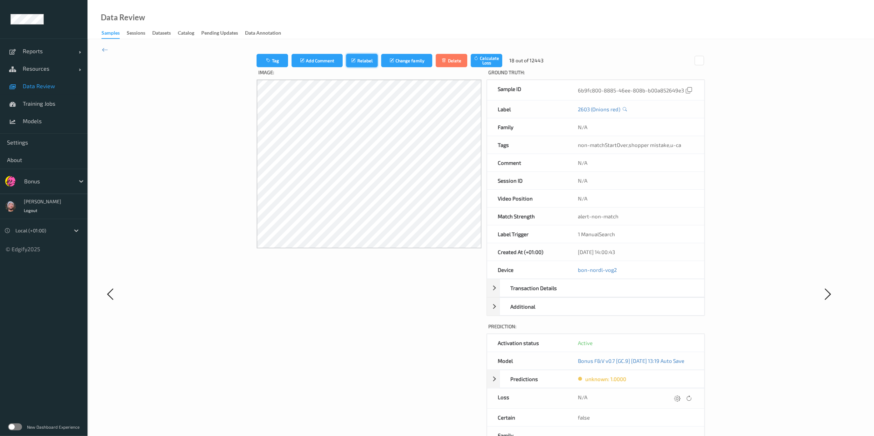
click at [358, 57] on button "Relabel" at bounding box center [361, 60] width 31 height 13
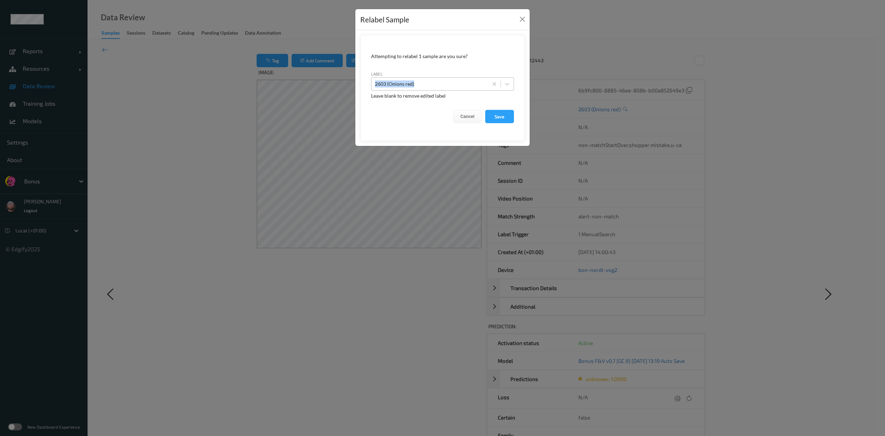
drag, startPoint x: 405, startPoint y: 73, endPoint x: 423, endPoint y: 79, distance: 19.7
click at [423, 79] on div "label 2603 (Onions red)" at bounding box center [442, 80] width 143 height 20
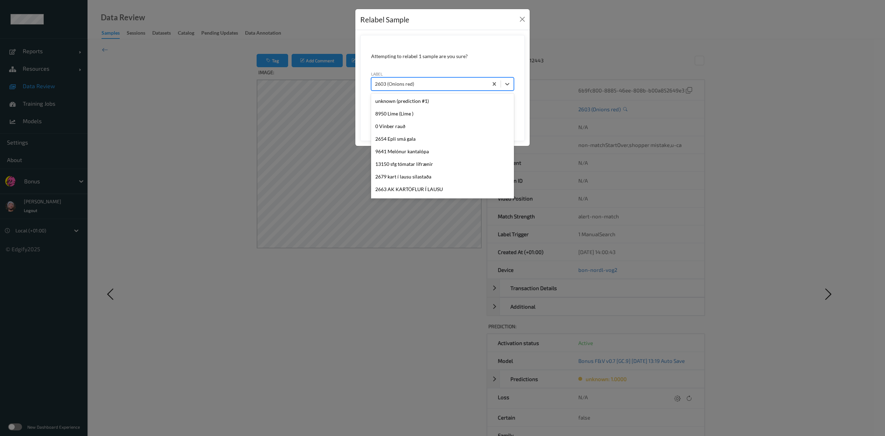
click at [423, 79] on div "2603 (Onions red)" at bounding box center [429, 83] width 117 height 11
type input "1014"
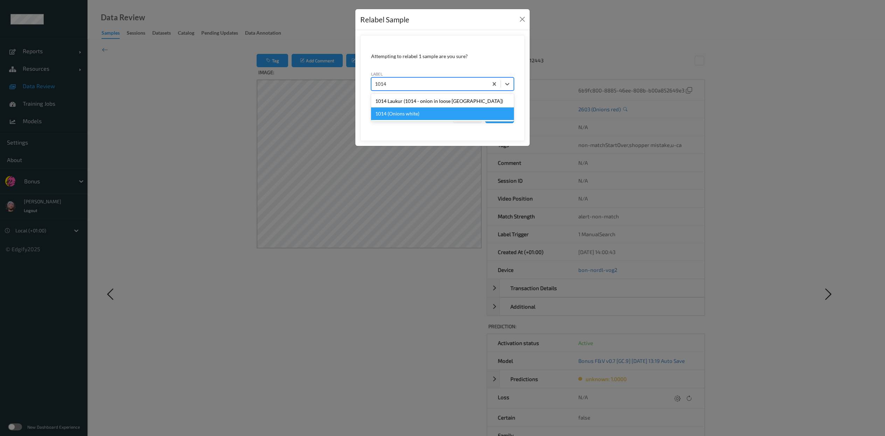
click at [442, 116] on div "1014 (Onions white)" at bounding box center [442, 113] width 143 height 13
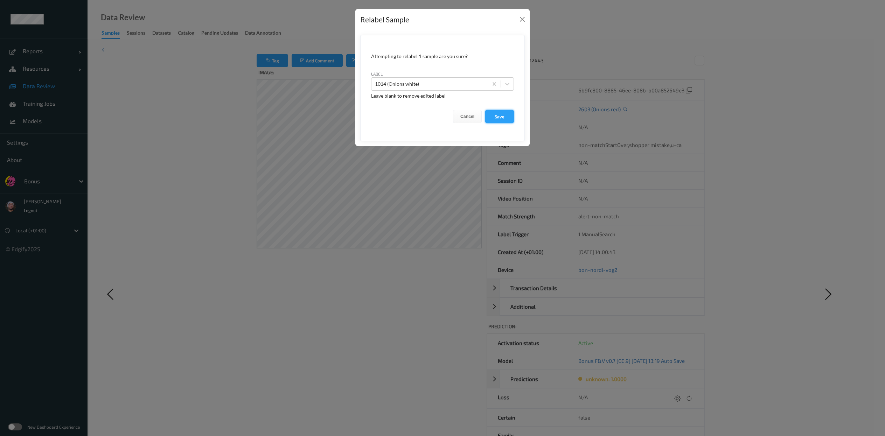
click at [442, 113] on button "Save" at bounding box center [499, 116] width 29 height 13
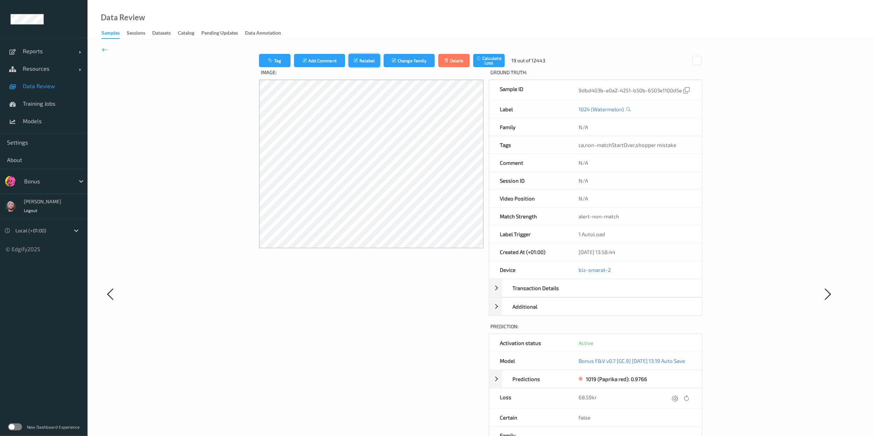
click at [363, 55] on button "Relabel" at bounding box center [364, 60] width 31 height 13
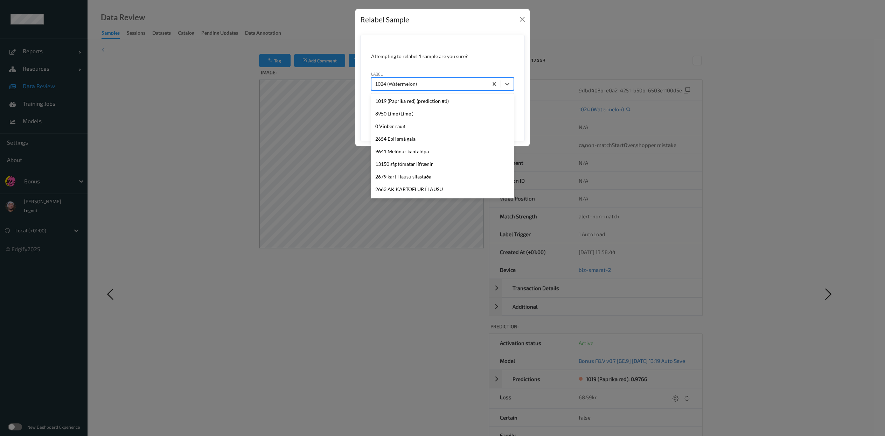
scroll to position [1630, 0]
click at [425, 90] on div "1024 (Watermelon)" at bounding box center [429, 83] width 117 height 11
type input "1019"
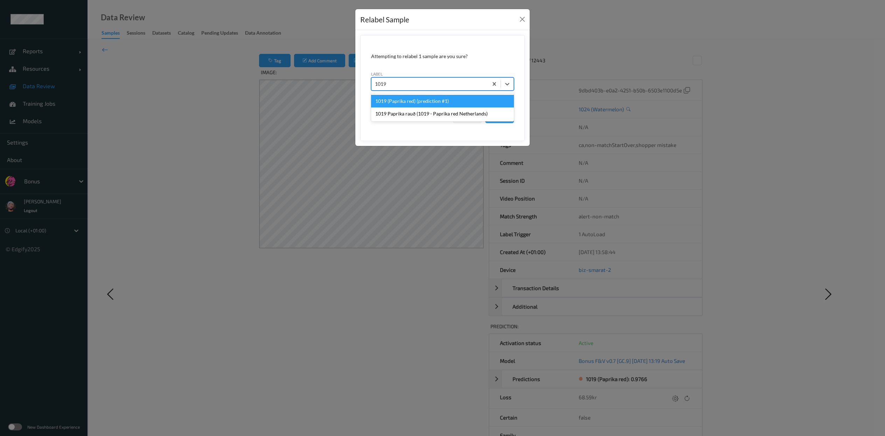
click at [435, 100] on div "1019 (Paprika red) (prediction #1)" at bounding box center [442, 101] width 143 height 13
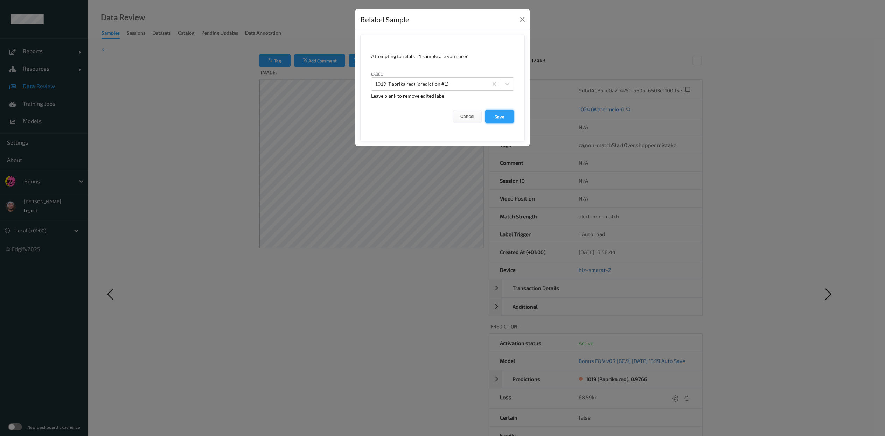
click at [442, 118] on button "Save" at bounding box center [499, 116] width 29 height 13
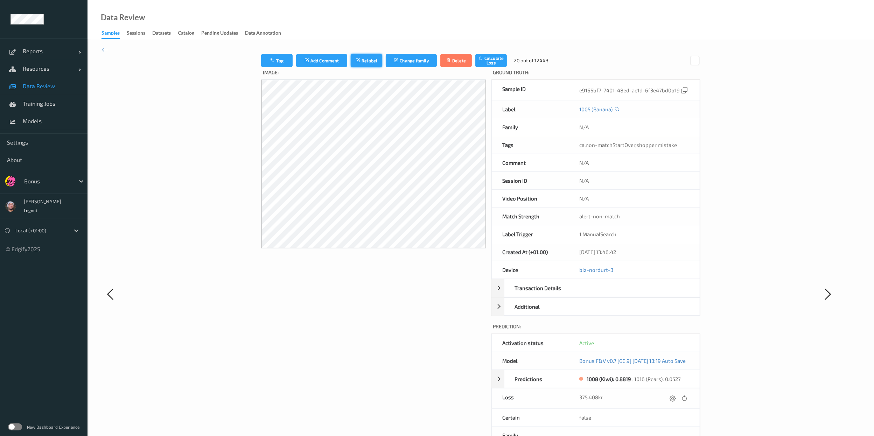
click at [360, 64] on button "Relabel" at bounding box center [366, 60] width 31 height 13
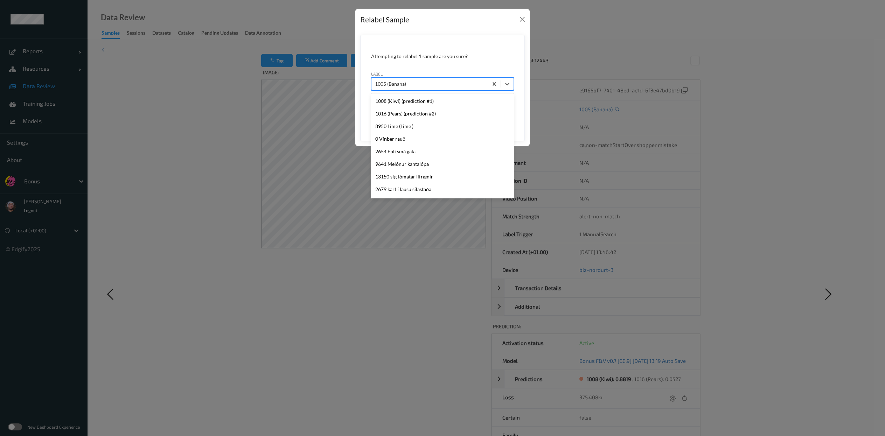
click at [426, 78] on div "1005 (Banana)" at bounding box center [442, 83] width 143 height 13
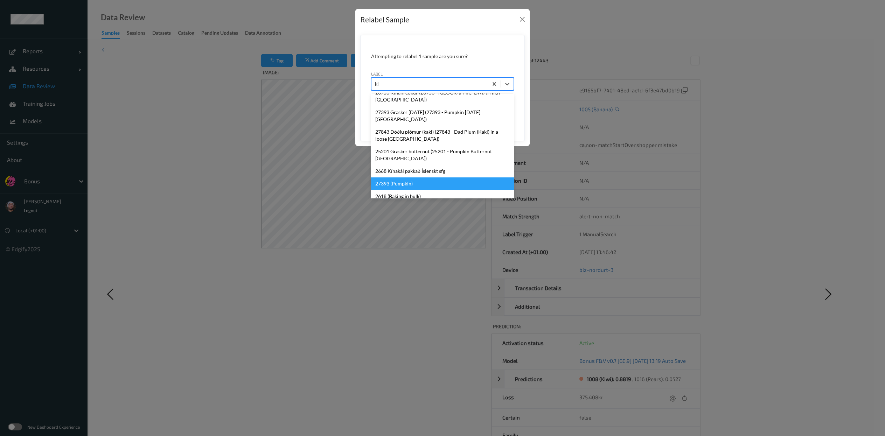
type input "kiw"
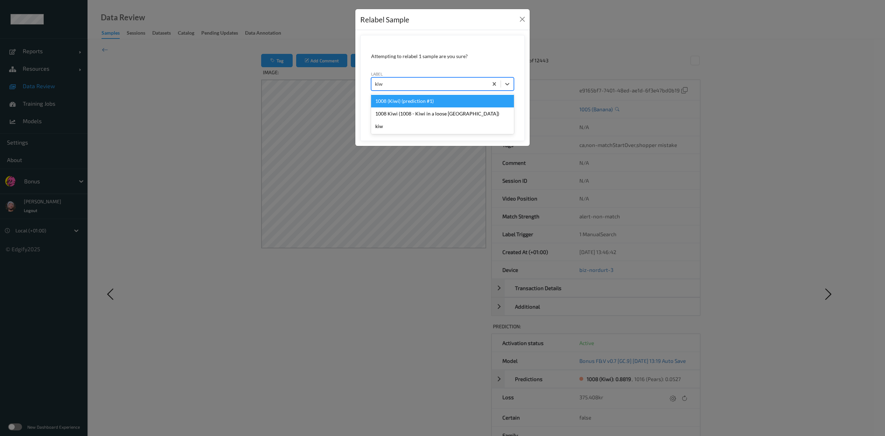
click at [391, 95] on div "1008 (Kiwi) (prediction #1)" at bounding box center [442, 101] width 143 height 13
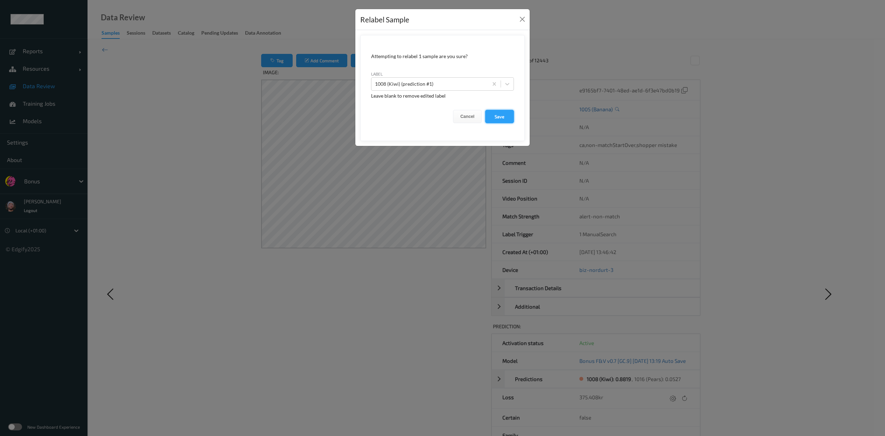
click at [442, 118] on button "Save" at bounding box center [499, 116] width 29 height 13
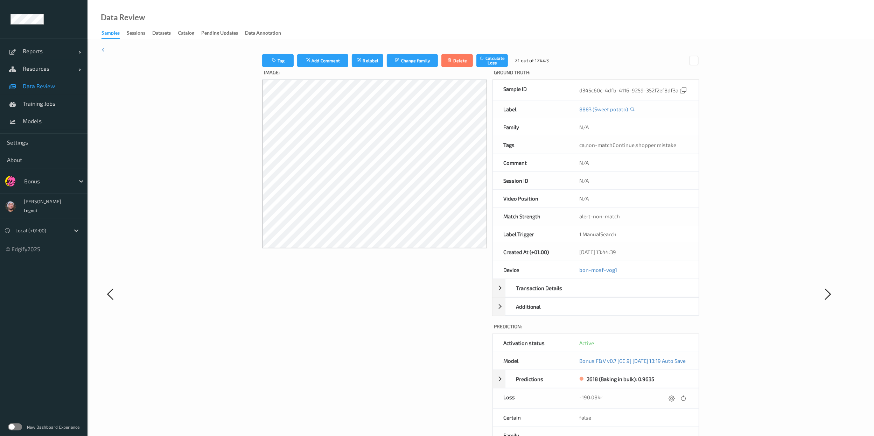
click at [106, 48] on icon at bounding box center [105, 50] width 6 height 8
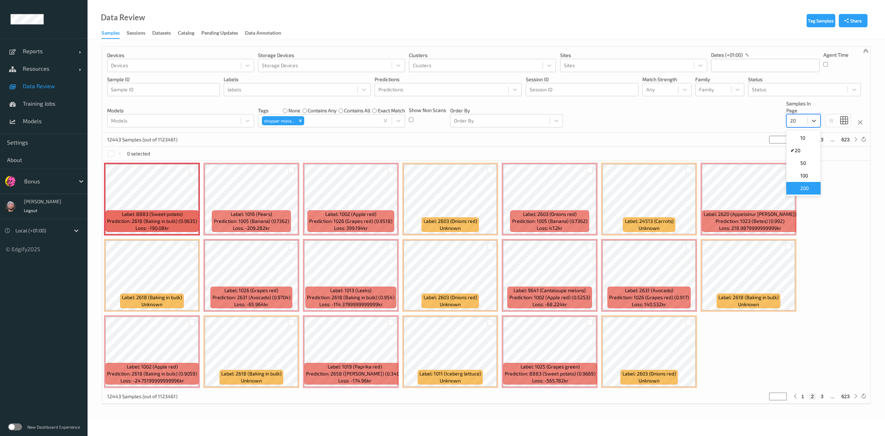
drag, startPoint x: 806, startPoint y: 123, endPoint x: 805, endPoint y: 189, distance: 65.5
click at [442, 127] on div "option 200 focused, 5 of 5. 5 results available. Use Up and Down to choose opti…" at bounding box center [803, 120] width 34 height 13
click at [442, 189] on span "200" at bounding box center [804, 188] width 8 height 7
type input "*"
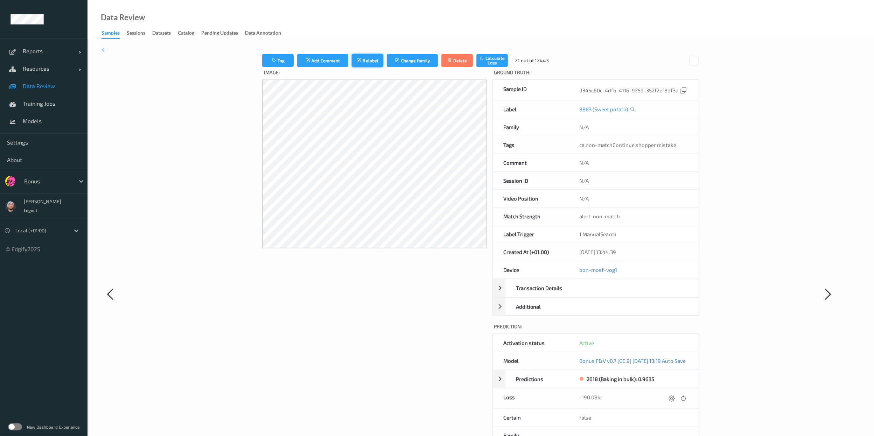
click at [361, 58] on button "Relabel" at bounding box center [367, 60] width 31 height 13
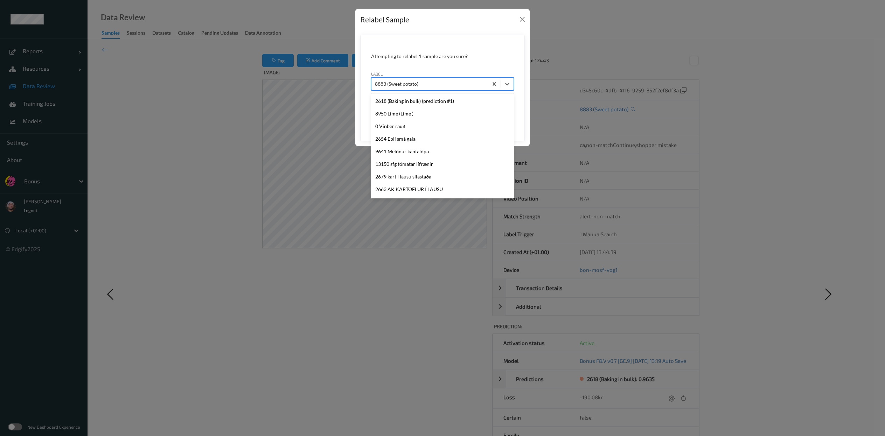
click at [433, 85] on div at bounding box center [430, 84] width 110 height 8
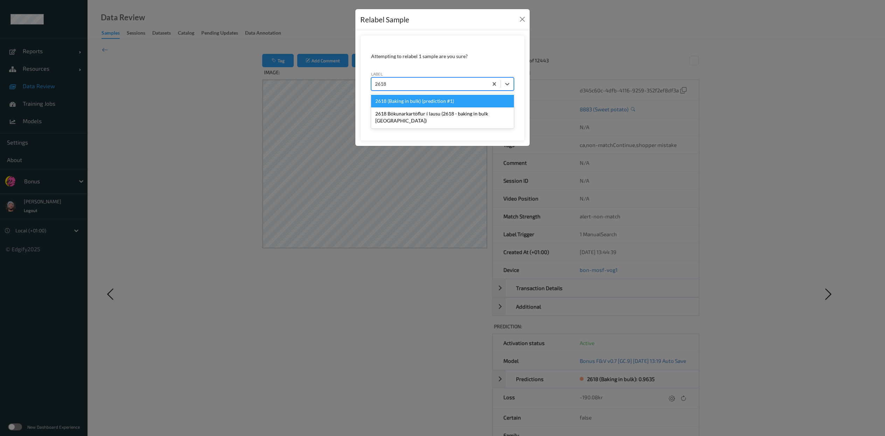
type input "2618"
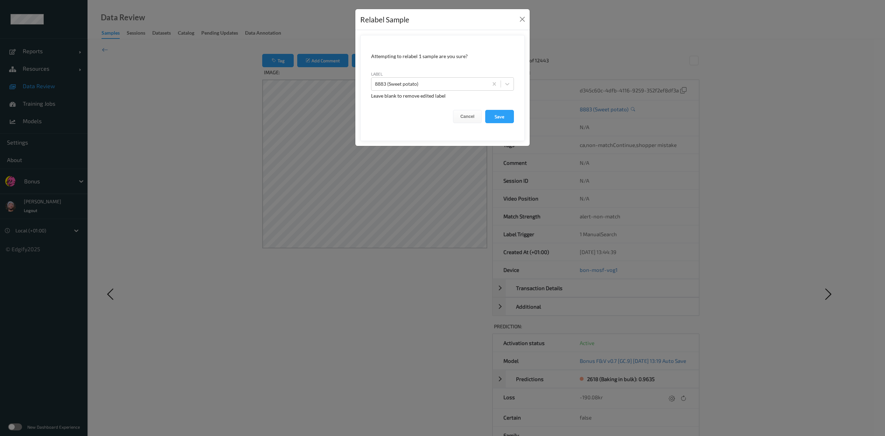
click at [439, 93] on span "Leave blank to remove edited label" at bounding box center [408, 96] width 75 height 6
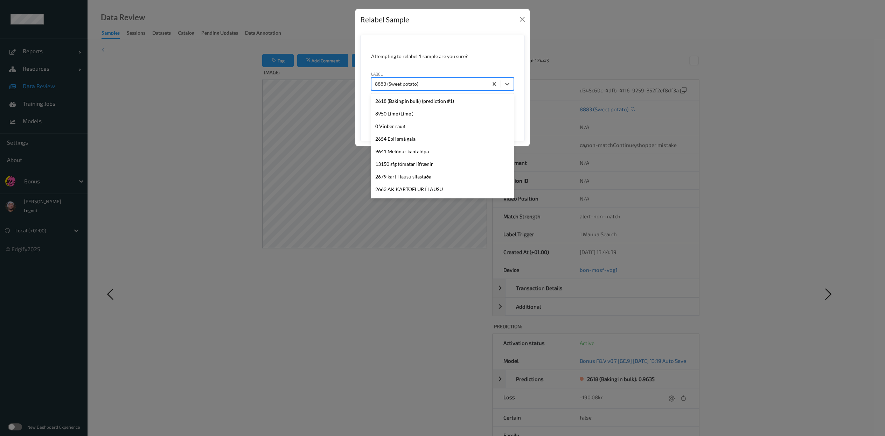
click at [442, 89] on div "8883 (Sweet potato)" at bounding box center [429, 83] width 117 height 11
type input "2618"
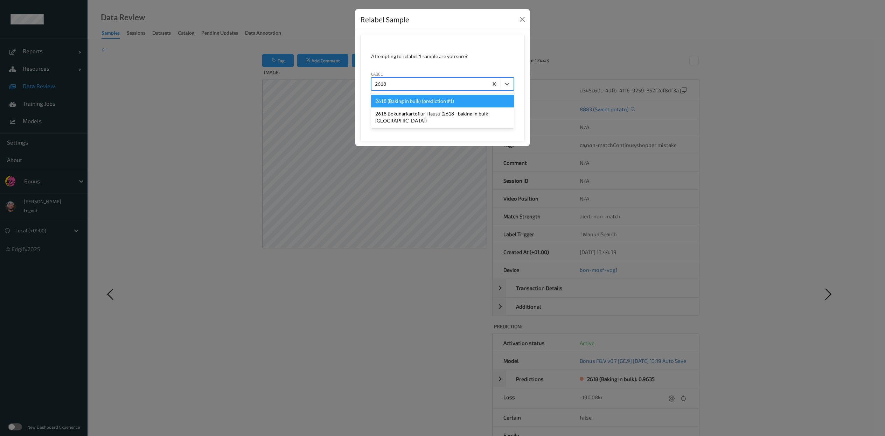
click at [442, 99] on div "2618 (Baking in bulk) (prediction #1)" at bounding box center [442, 101] width 143 height 13
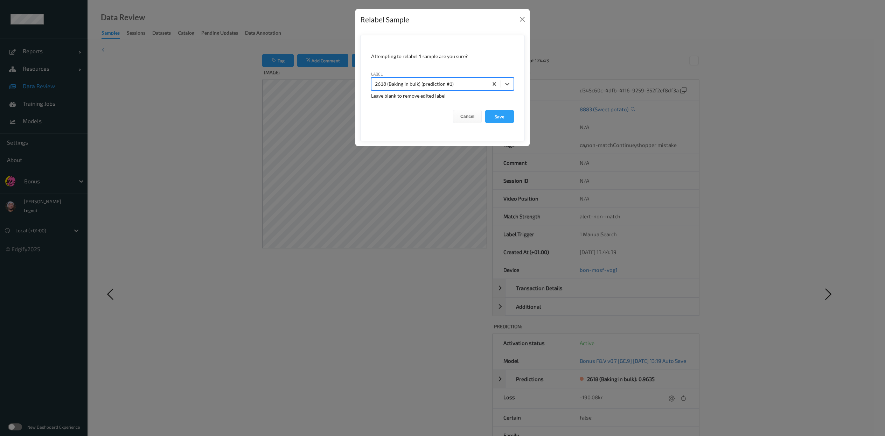
click at [442, 110] on button "Save" at bounding box center [499, 116] width 29 height 13
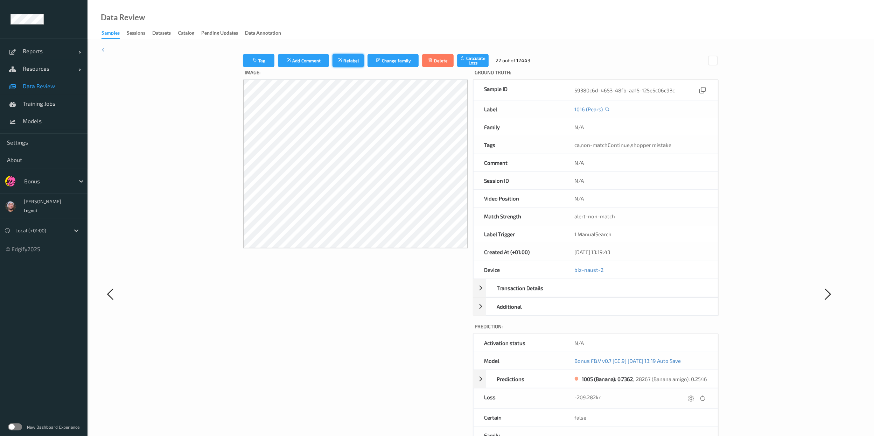
click at [354, 55] on button "Relabel" at bounding box center [347, 60] width 31 height 13
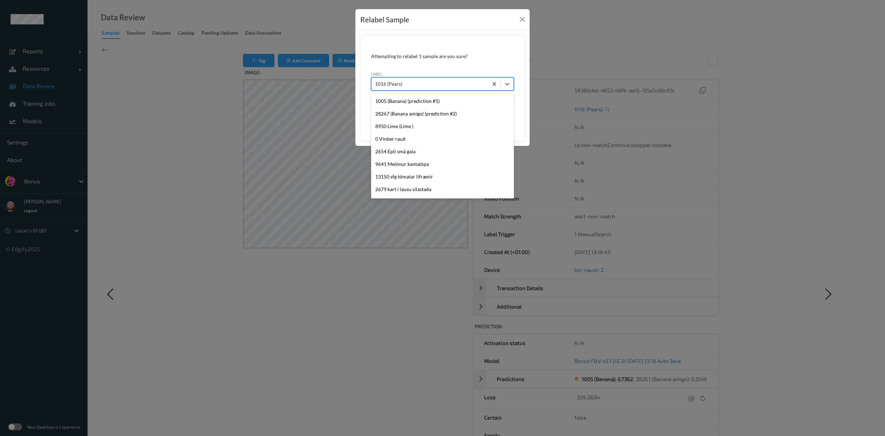
scroll to position [1504, 0]
click at [420, 78] on div "1016 (Pears)" at bounding box center [442, 83] width 143 height 13
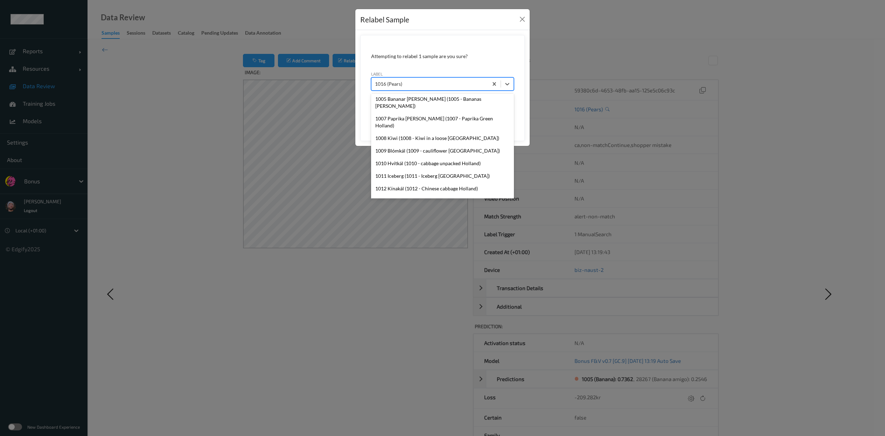
scroll to position [0, 0]
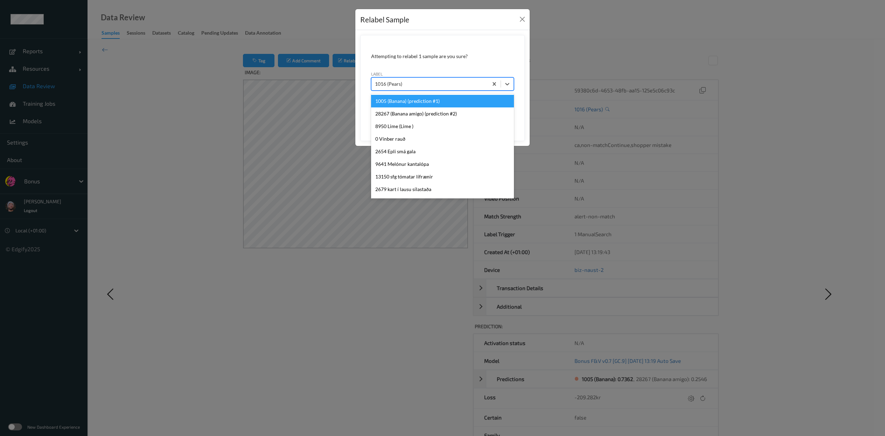
click at [442, 102] on div "1005 (Banana) (prediction #1)" at bounding box center [442, 101] width 143 height 13
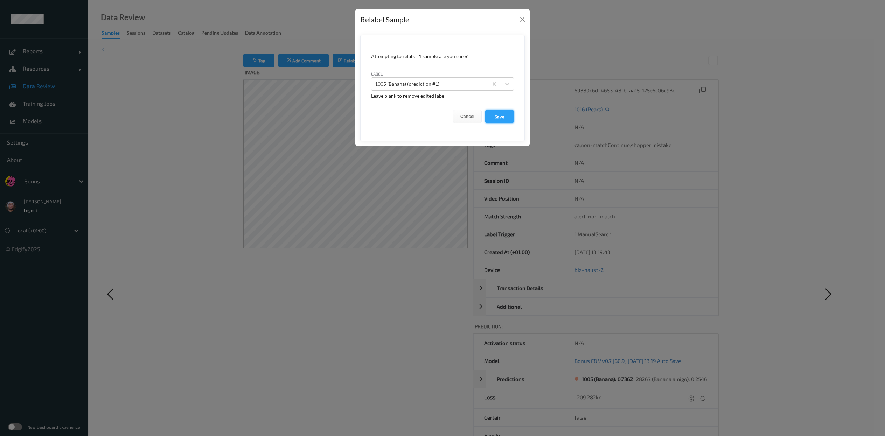
click at [442, 112] on button "Save" at bounding box center [499, 116] width 29 height 13
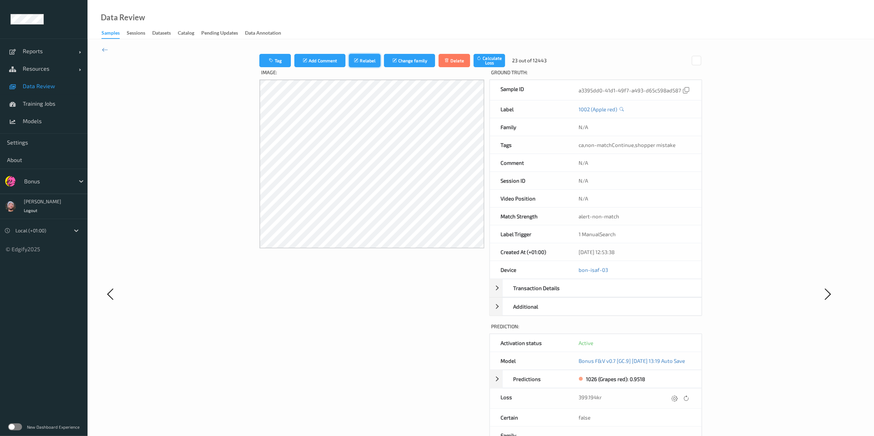
click at [351, 64] on button "Relabel" at bounding box center [364, 60] width 31 height 13
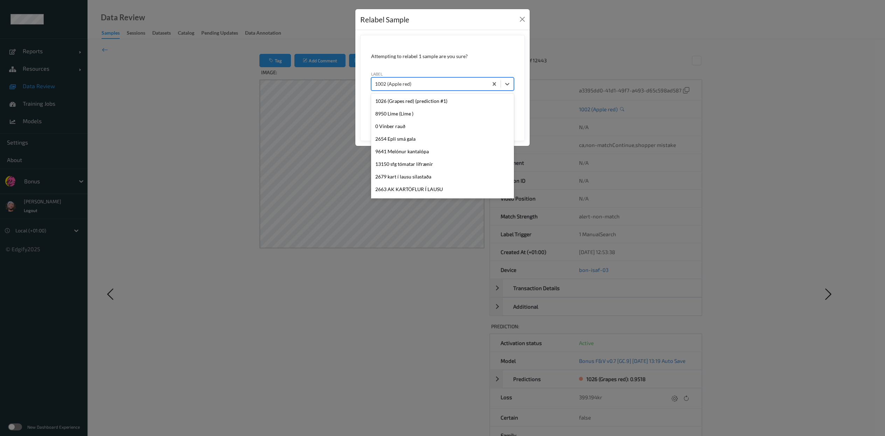
scroll to position [1844, 0]
click at [417, 87] on div at bounding box center [430, 84] width 110 height 8
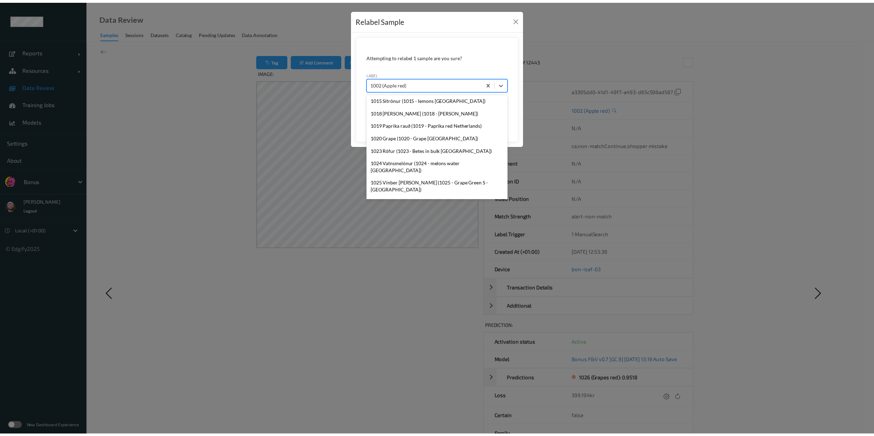
scroll to position [0, 0]
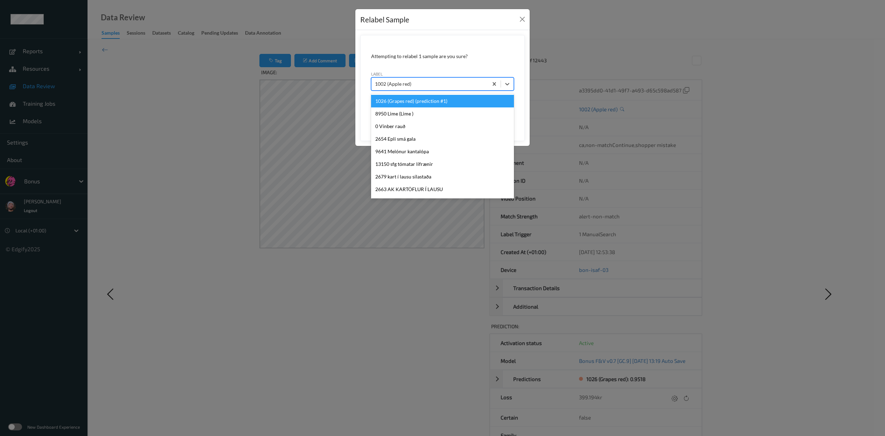
click at [442, 95] on div "1026 (Grapes red) (prediction #1) 8950 Lime (Lime ) 0 Vínber rauð 2654 Epli smá…" at bounding box center [442, 145] width 143 height 105
click at [442, 98] on div "1026 (Grapes red) (prediction #1)" at bounding box center [442, 101] width 143 height 13
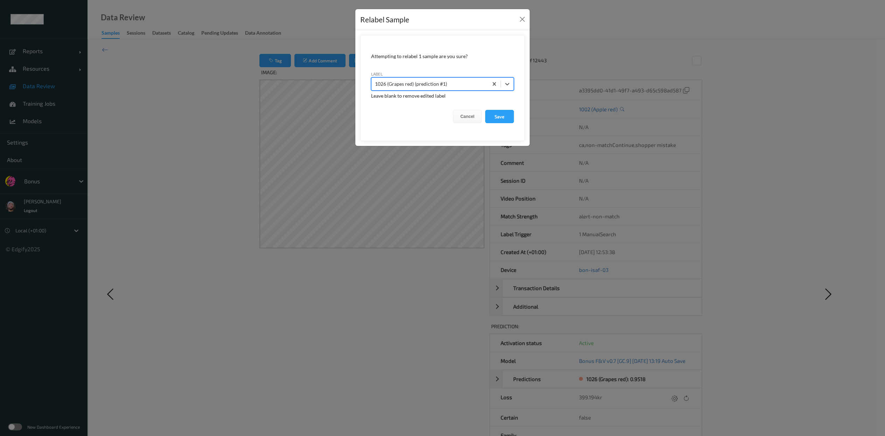
click at [442, 110] on button "Save" at bounding box center [499, 116] width 29 height 13
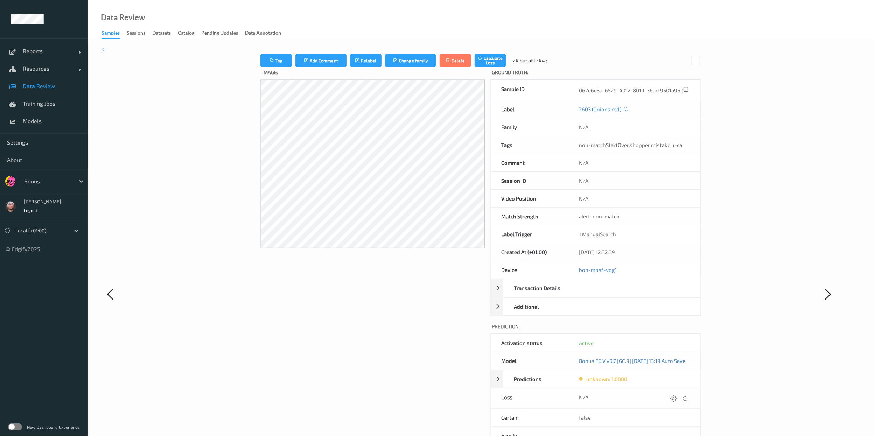
click at [103, 50] on icon at bounding box center [105, 50] width 6 height 8
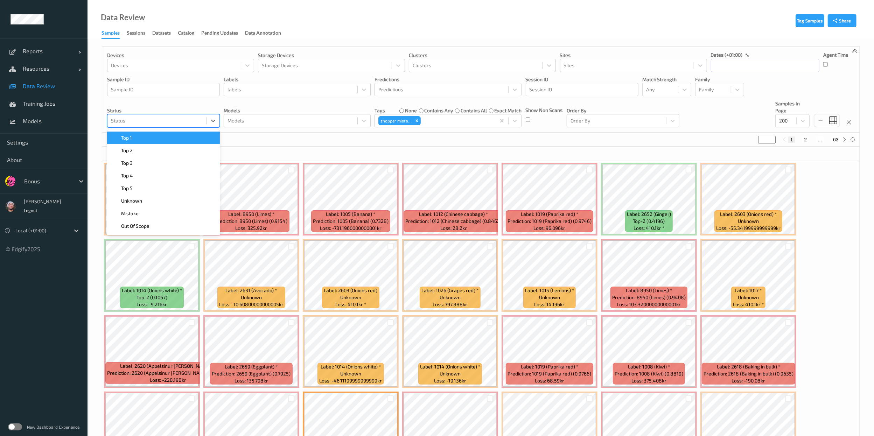
click at [181, 117] on div at bounding box center [157, 121] width 92 height 8
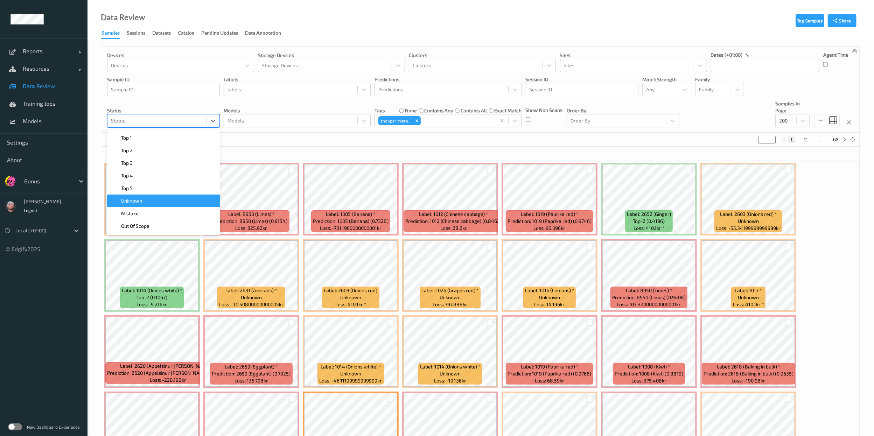
click at [160, 206] on div "Unknown" at bounding box center [163, 201] width 113 height 13
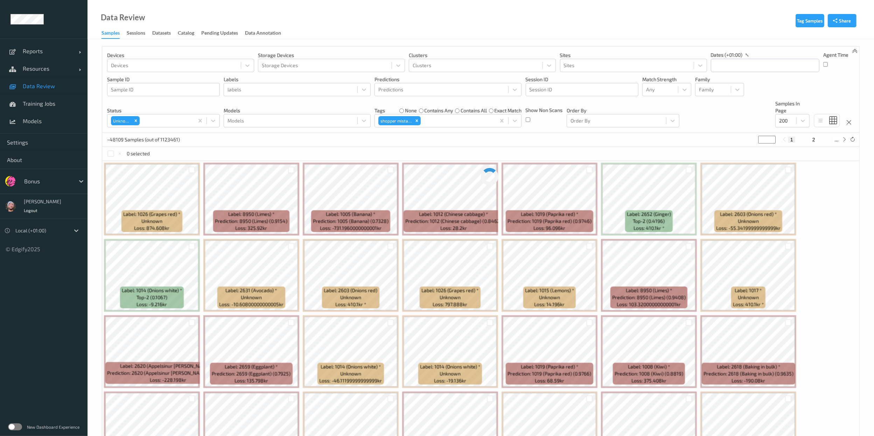
click at [286, 144] on div "~48109 Samples (out of 1123461) * 1 2 ..." at bounding box center [480, 140] width 757 height 14
click at [416, 121] on icon "Remove shopper mistake" at bounding box center [417, 121] width 2 height 2
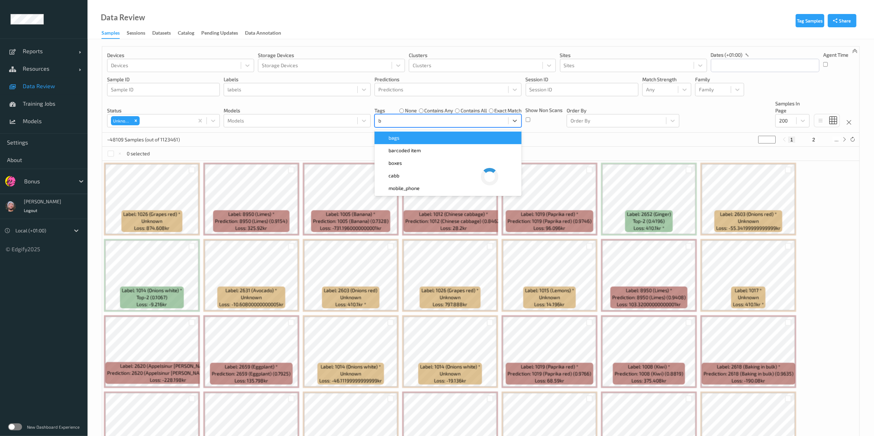
type input "b"
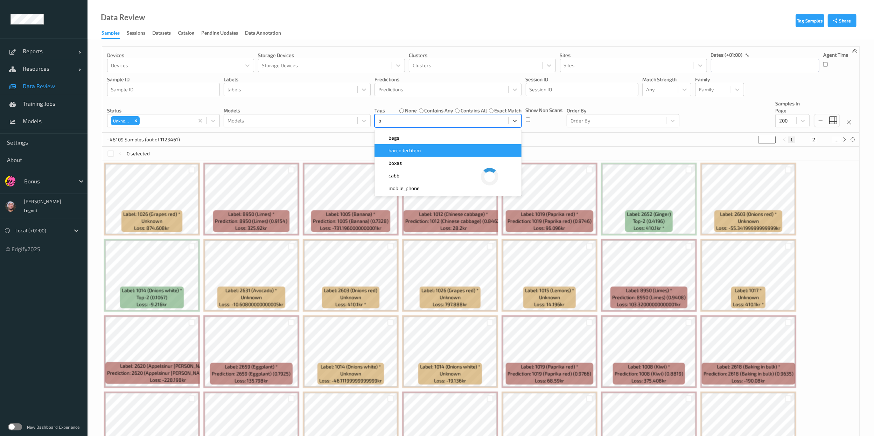
click at [420, 146] on div "barcoded item" at bounding box center [447, 150] width 147 height 13
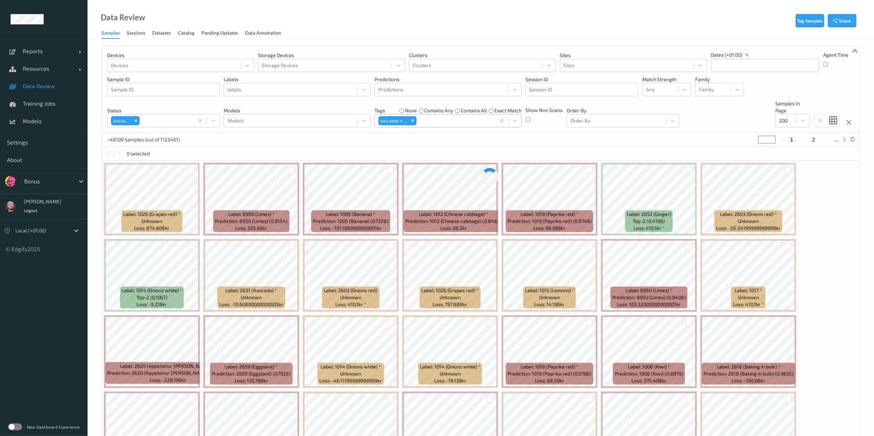
click at [334, 140] on div "~48109 Samples (out of 1123461) * 1 2 ..." at bounding box center [480, 140] width 757 height 14
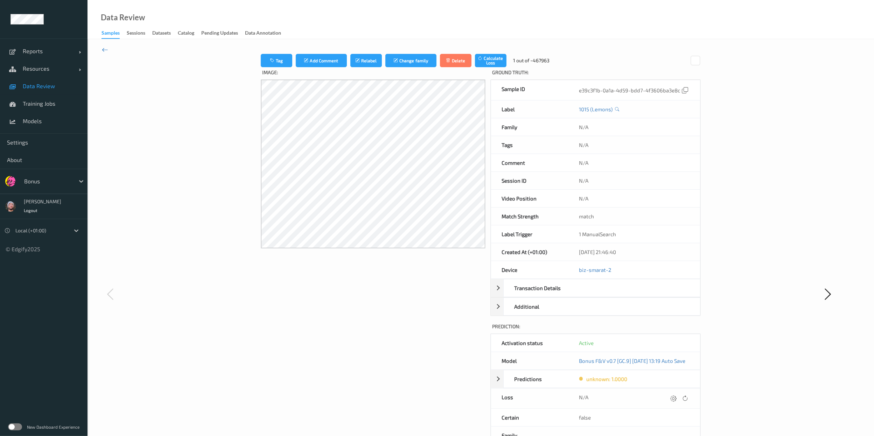
drag, startPoint x: 101, startPoint y: 46, endPoint x: 103, endPoint y: 49, distance: 3.6
click at [103, 49] on div "Tag Add Comment Relabel Change family Delete Calculate Loss 1 out of ~467963 Im…" at bounding box center [480, 293] width 786 height 509
click at [103, 49] on icon at bounding box center [105, 50] width 6 height 8
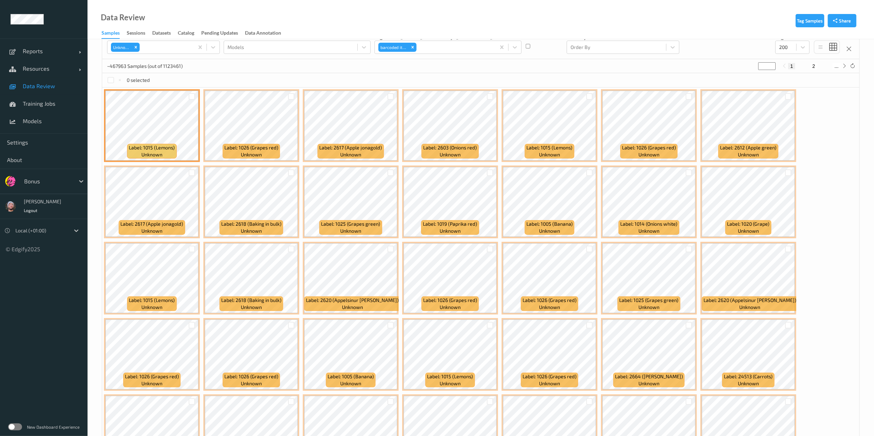
scroll to position [76, 0]
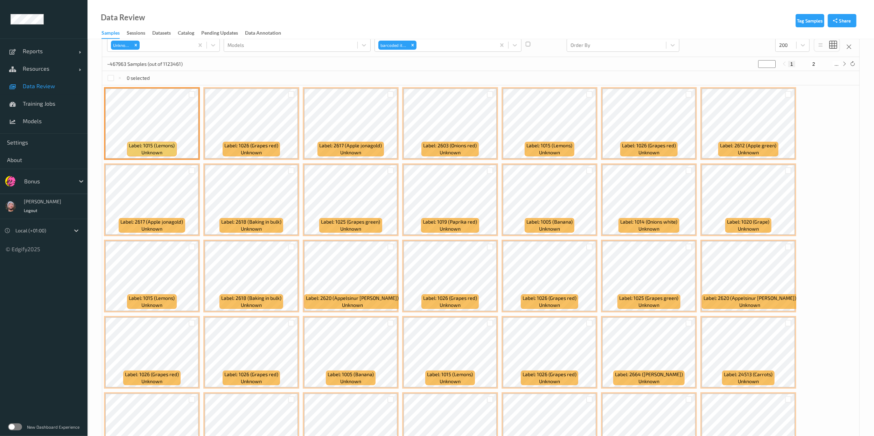
click at [188, 173] on div at bounding box center [191, 171] width 13 height 12
click at [286, 218] on div at bounding box center [291, 323] width 13 height 12
click at [288, 218] on div at bounding box center [291, 323] width 7 height 7
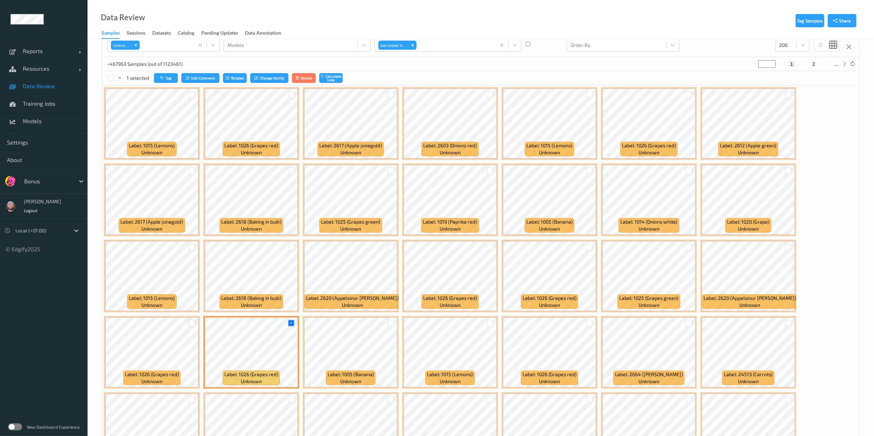
click at [191, 218] on div at bounding box center [192, 323] width 7 height 7
click at [290, 92] on div at bounding box center [291, 94] width 7 height 7
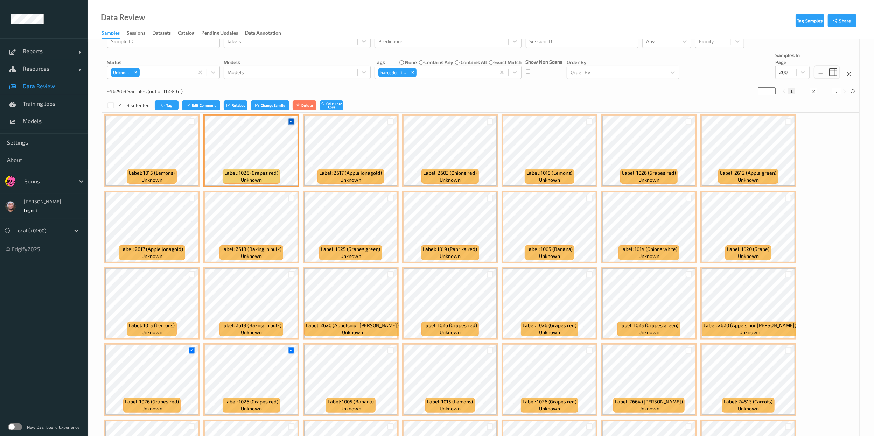
scroll to position [43, 0]
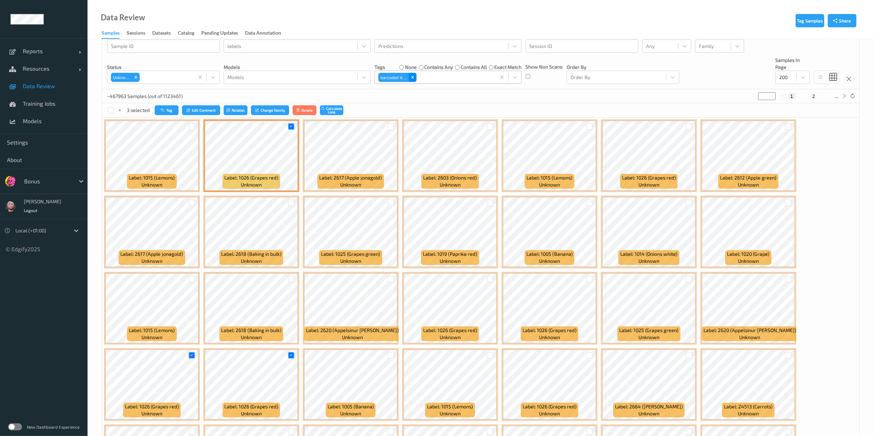
click at [411, 76] on icon "Remove barcoded item" at bounding box center [412, 77] width 5 height 5
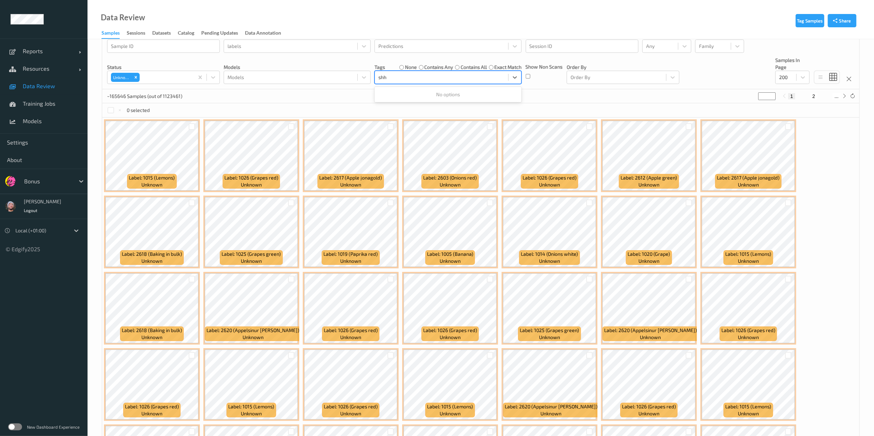
type input "sh"
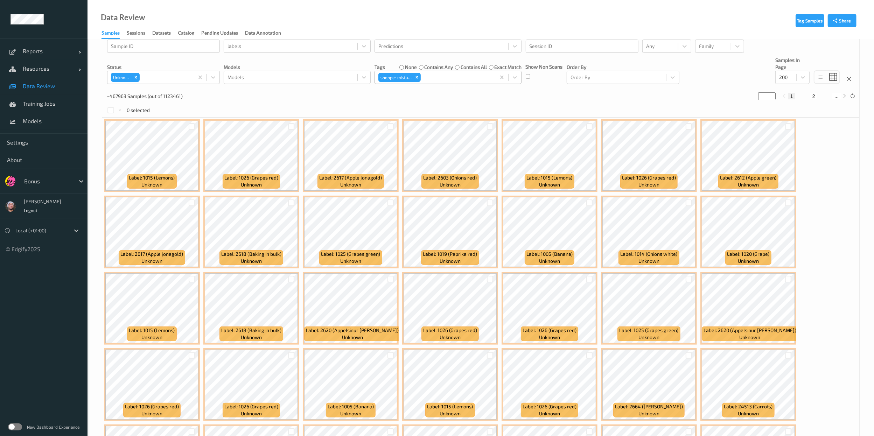
click at [429, 61] on div "Tags none contains any contains all exact match shopper mistake" at bounding box center [447, 70] width 147 height 27
click at [429, 64] on label "contains any" at bounding box center [439, 67] width 29 height 7
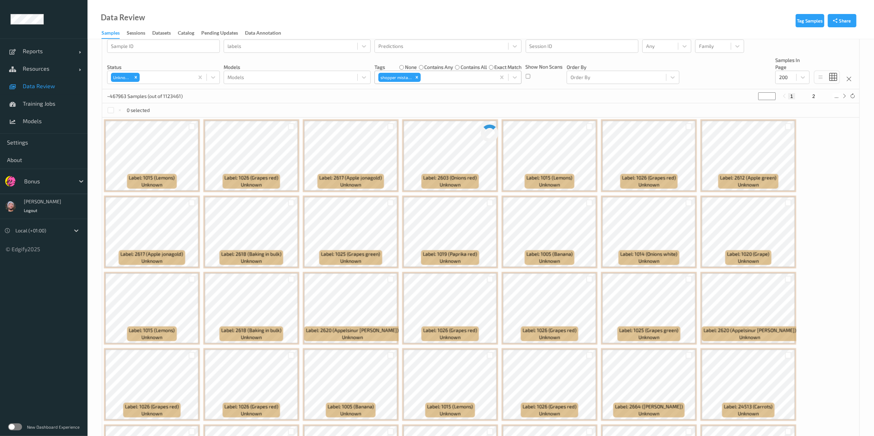
click at [47, 91] on link "Data Review" at bounding box center [43, 85] width 87 height 17
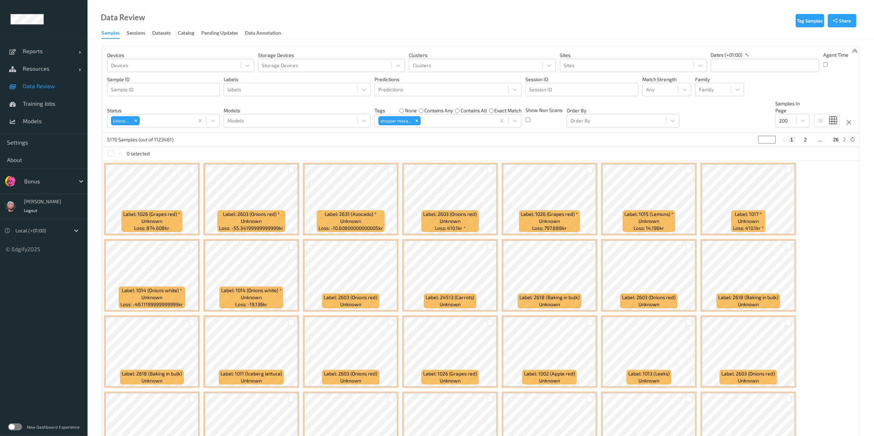
scroll to position [48, 0]
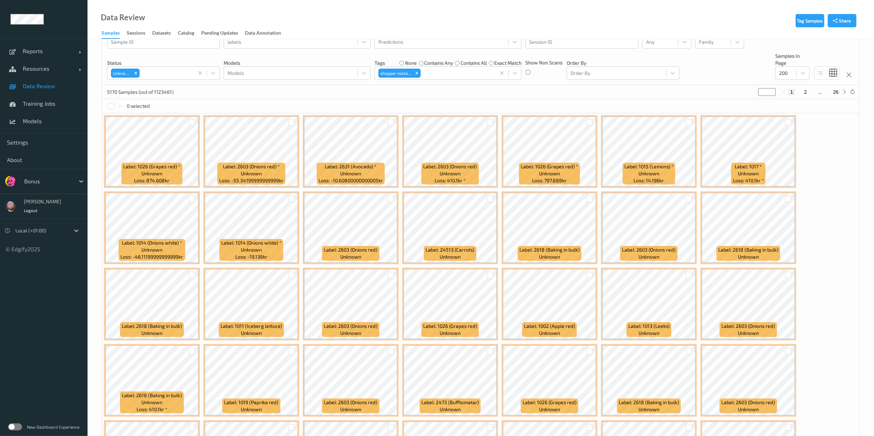
click at [387, 218] on div at bounding box center [390, 275] width 13 height 12
click at [387, 218] on div at bounding box center [390, 275] width 7 height 7
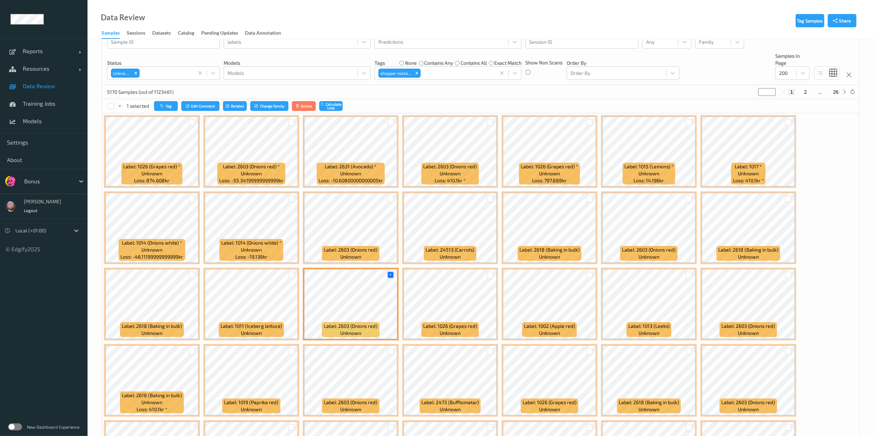
click at [442, 218] on div at bounding box center [589, 275] width 13 height 12
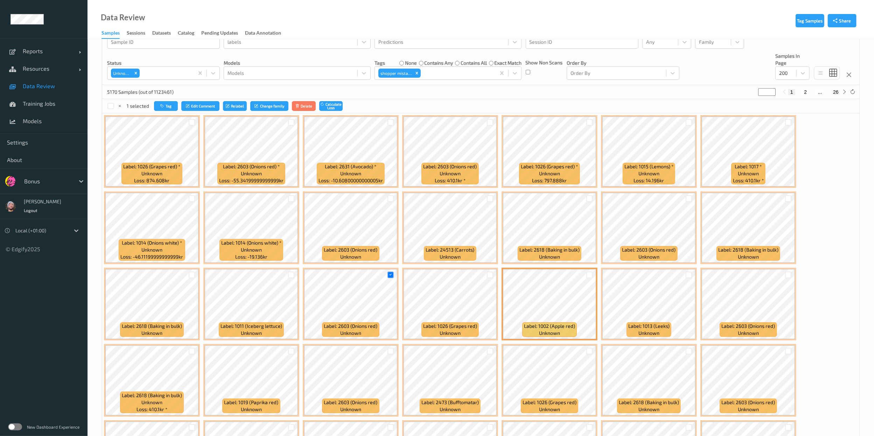
click at [442, 218] on div at bounding box center [589, 275] width 13 height 12
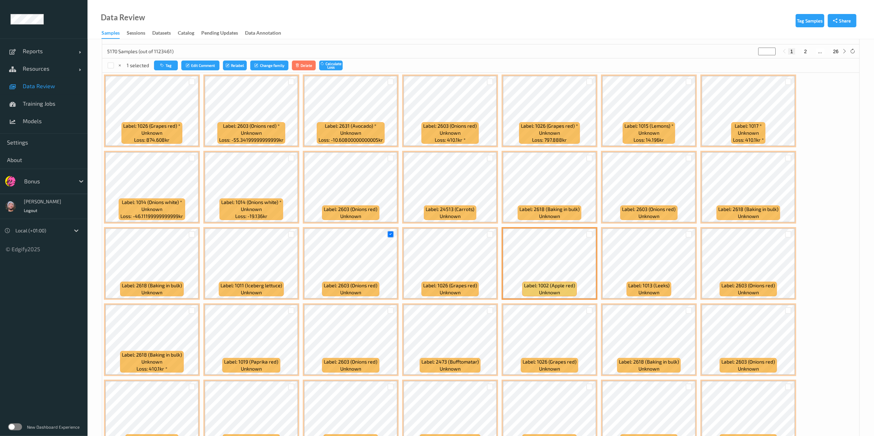
scroll to position [90, 0]
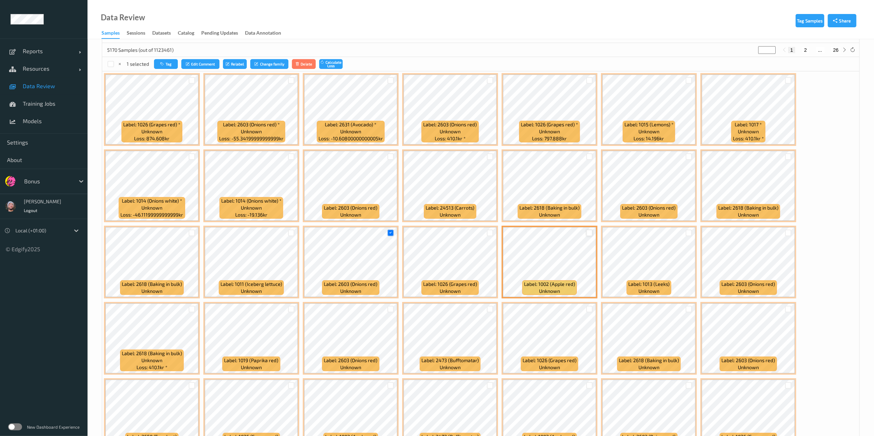
click at [442, 218] on div at bounding box center [589, 233] width 7 height 7
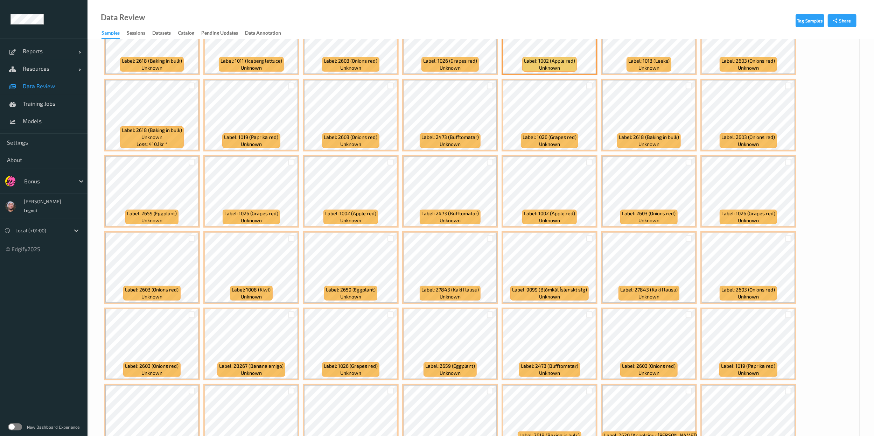
scroll to position [314, 0]
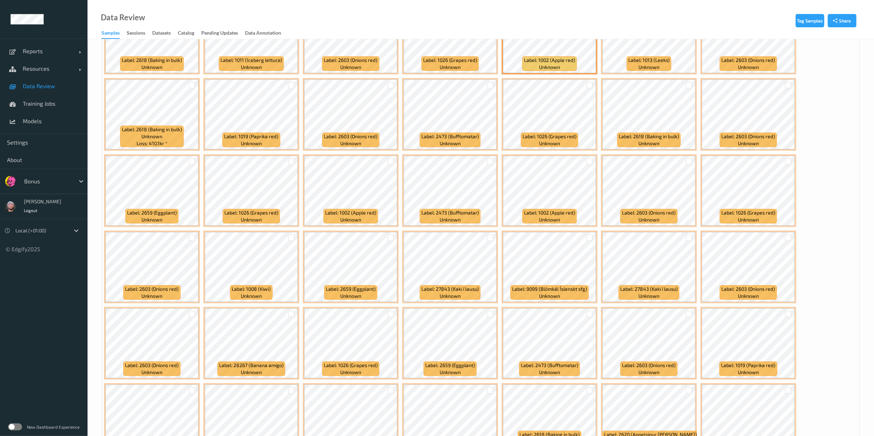
click at [292, 218] on div at bounding box center [291, 238] width 13 height 12
click at [292, 218] on div at bounding box center [291, 237] width 7 height 7
click at [442, 218] on div "Label: 9099 (Blómkál Íslenskt sfg) unknown" at bounding box center [550, 267] width 96 height 73
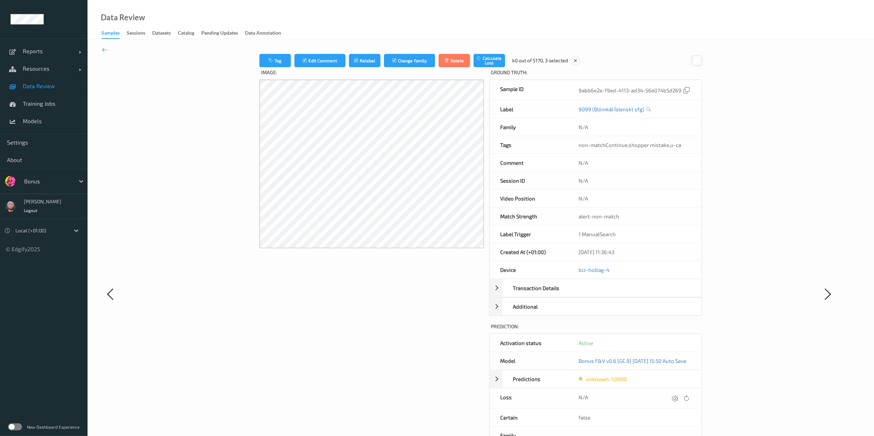
click at [442, 59] on div at bounding box center [696, 60] width 9 height 9
click at [104, 47] on icon at bounding box center [105, 50] width 6 height 8
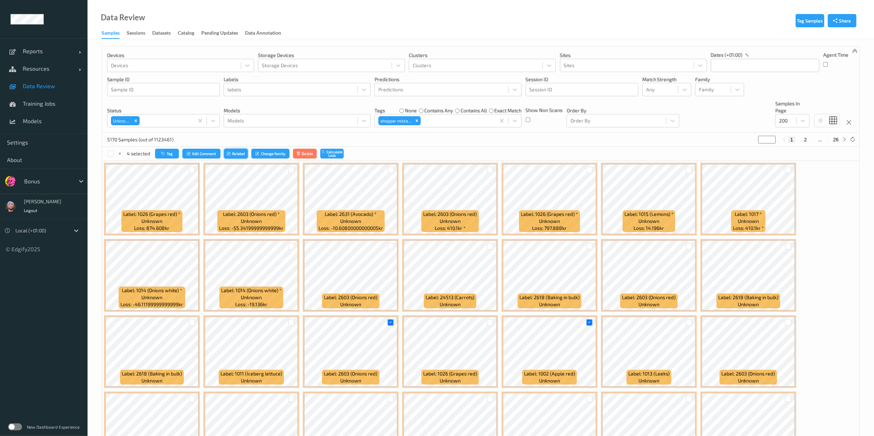
click at [235, 152] on button "Relabel" at bounding box center [236, 154] width 24 height 10
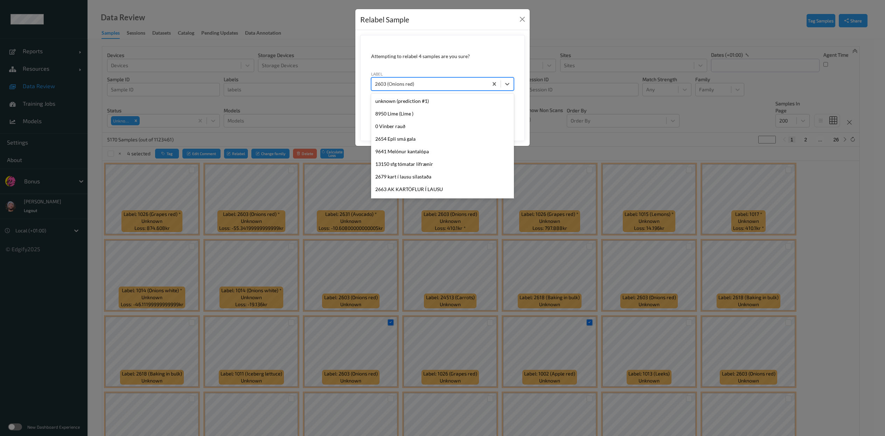
click at [412, 88] on div at bounding box center [430, 84] width 110 height 8
click at [442, 101] on div "unknown (prediction #1)" at bounding box center [442, 101] width 143 height 13
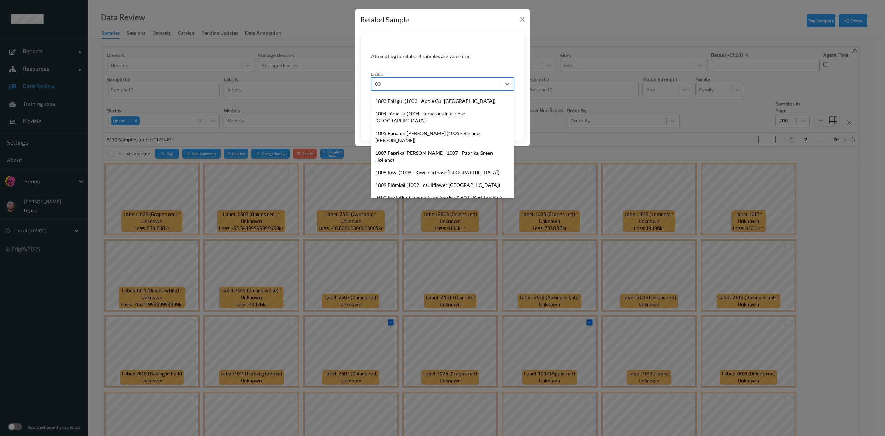
type input "005"
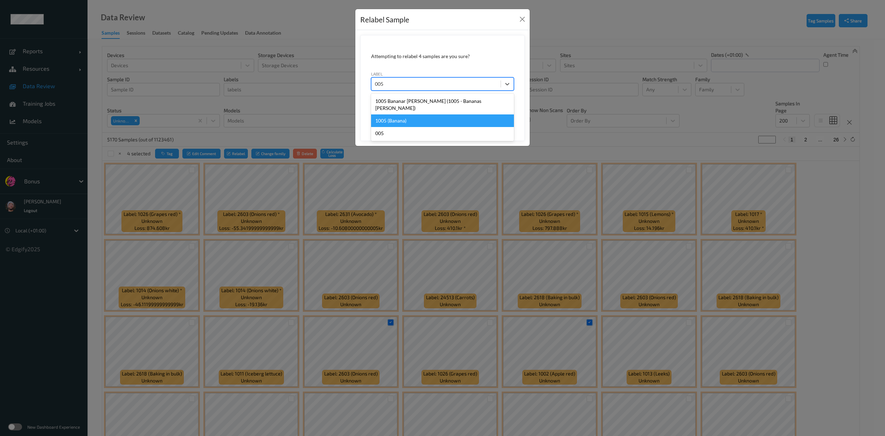
click at [442, 117] on div "1005 (Banana)" at bounding box center [442, 120] width 143 height 13
click at [442, 116] on button "Save" at bounding box center [499, 116] width 29 height 13
